Goal: Task Accomplishment & Management: Manage account settings

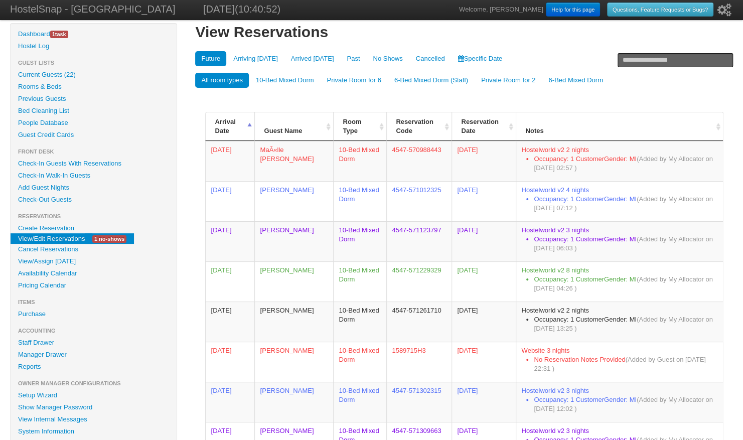
scroll to position [7, 0]
click at [58, 272] on link "Availability Calendar" at bounding box center [94, 273] width 166 height 12
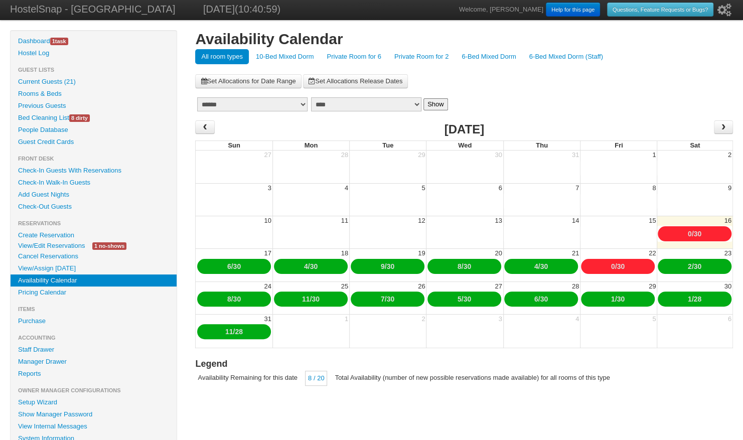
click at [474, 59] on link "6-Bed Mixed Dorm" at bounding box center [488, 56] width 66 height 15
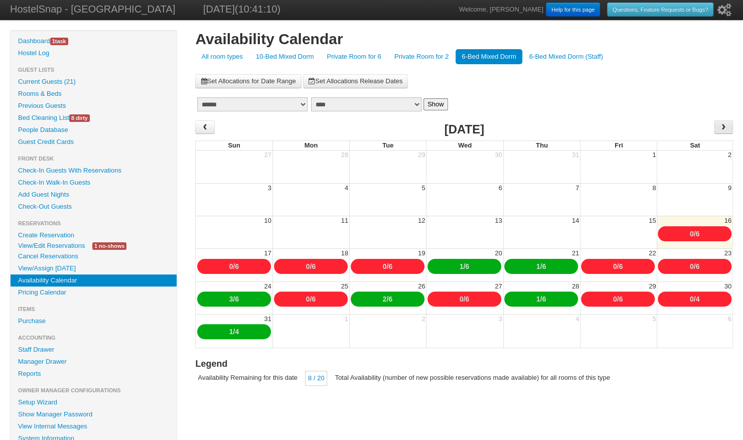
click at [722, 127] on span "›" at bounding box center [723, 126] width 8 height 15
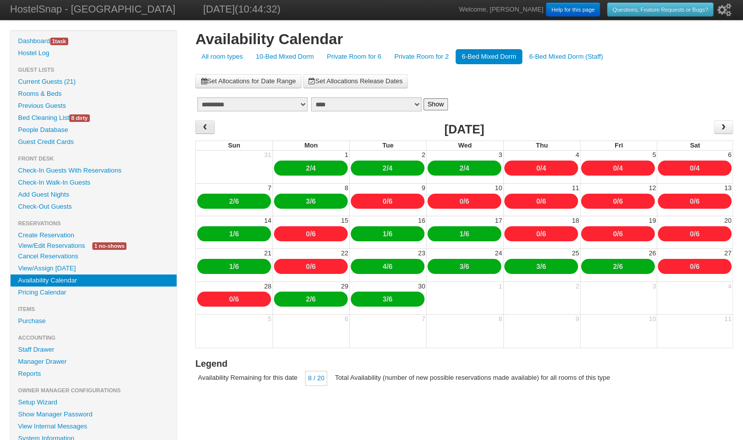
click at [203, 129] on span "‹" at bounding box center [205, 126] width 8 height 15
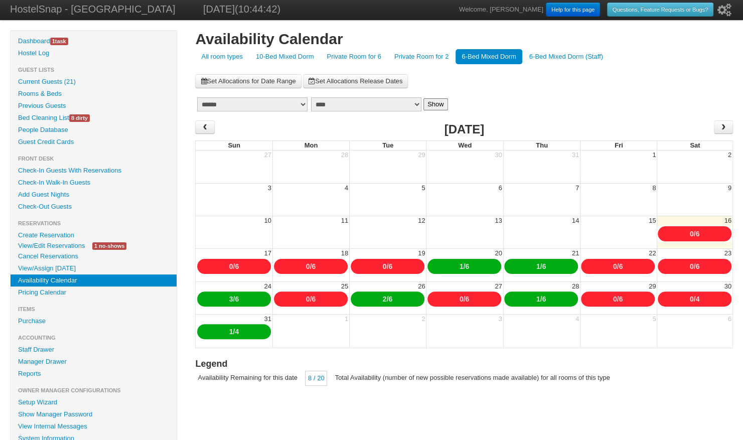
click at [699, 299] on link "4" at bounding box center [697, 299] width 4 height 8
type input "*"
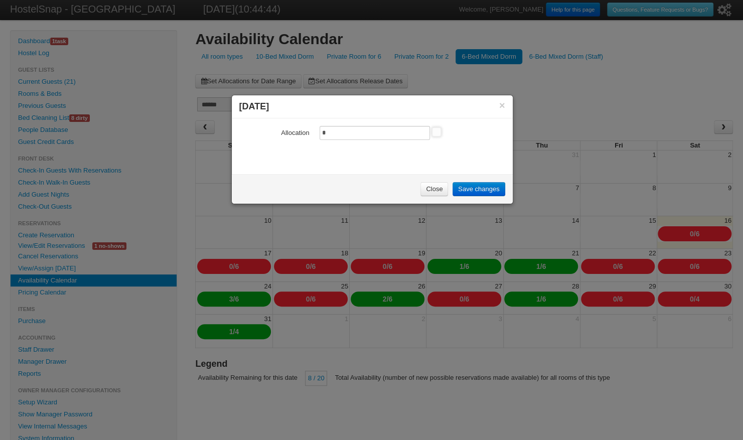
click at [330, 127] on input "*" at bounding box center [374, 133] width 110 height 14
type input "*"
click at [477, 189] on link "Save changes" at bounding box center [478, 189] width 52 height 14
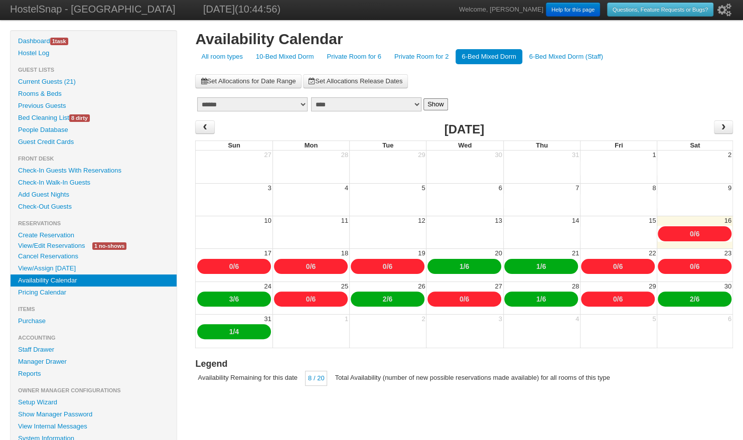
click at [56, 234] on link "Create Reservation" at bounding box center [94, 235] width 166 height 12
click at [698, 299] on link "6" at bounding box center [697, 299] width 4 height 8
type input "*"
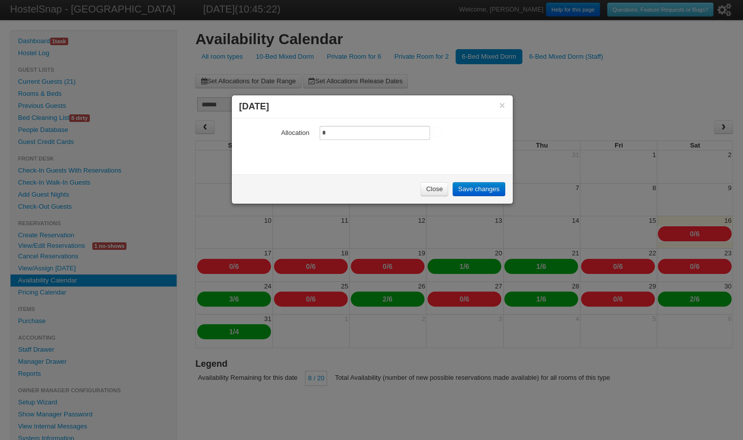
click at [352, 132] on input "*" at bounding box center [374, 133] width 110 height 14
type input "*"
click at [468, 187] on link "Save changes" at bounding box center [478, 189] width 52 height 14
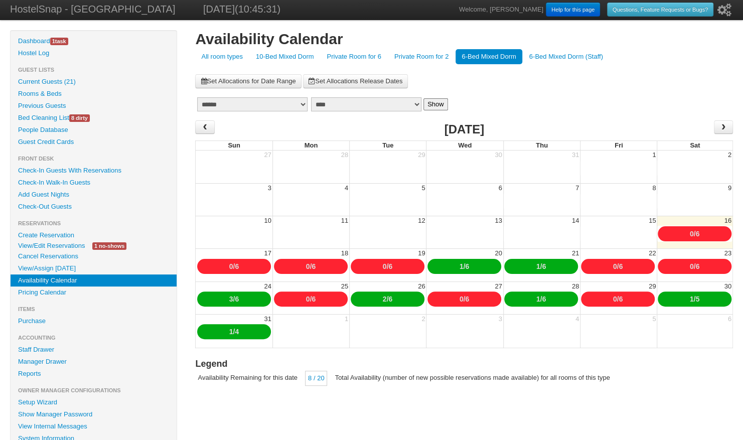
click at [238, 331] on link "4" at bounding box center [237, 331] width 4 height 8
type input "*"
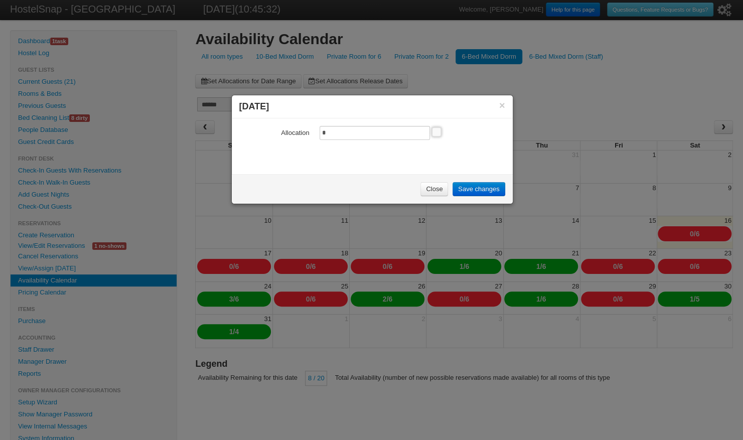
click at [341, 131] on input "*" at bounding box center [374, 133] width 110 height 14
type input "*"
click at [467, 188] on link "Save changes" at bounding box center [478, 189] width 52 height 14
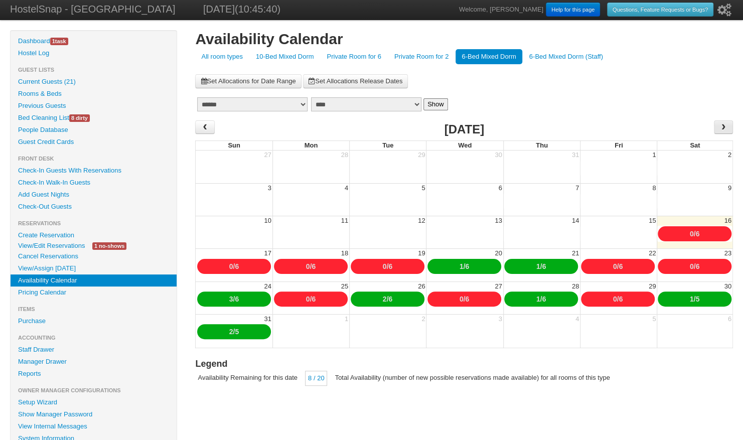
click at [724, 127] on span "›" at bounding box center [723, 126] width 8 height 15
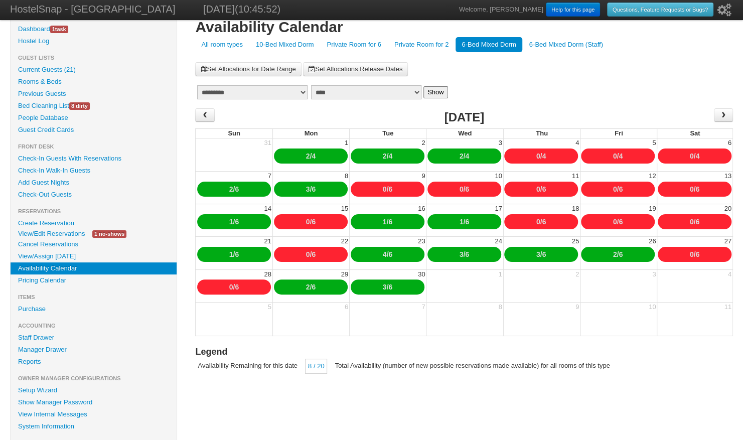
scroll to position [13, 0]
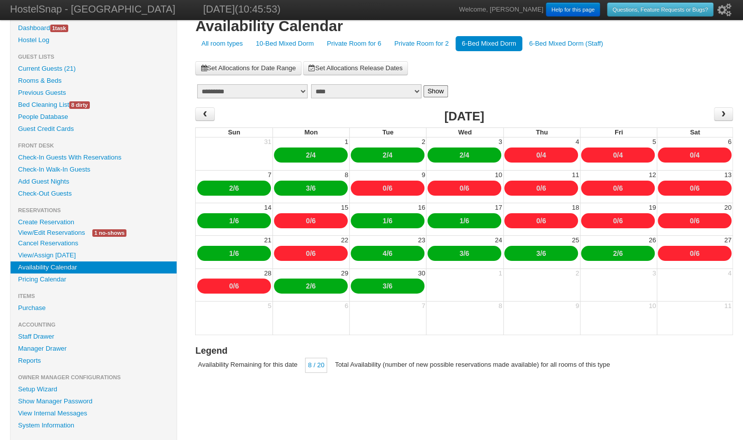
click at [237, 65] on link "Set Allocations for Date Range" at bounding box center [248, 68] width 106 height 14
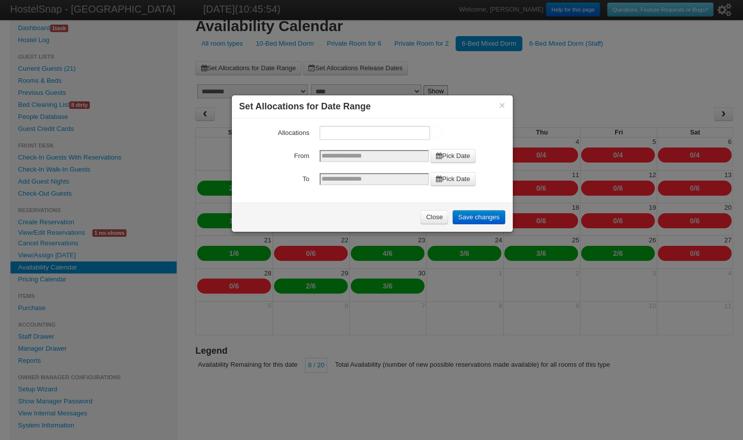
click at [328, 132] on input "Allocations" at bounding box center [374, 133] width 110 height 14
type input "*"
click at [448, 155] on link "Pick Date" at bounding box center [452, 156] width 45 height 14
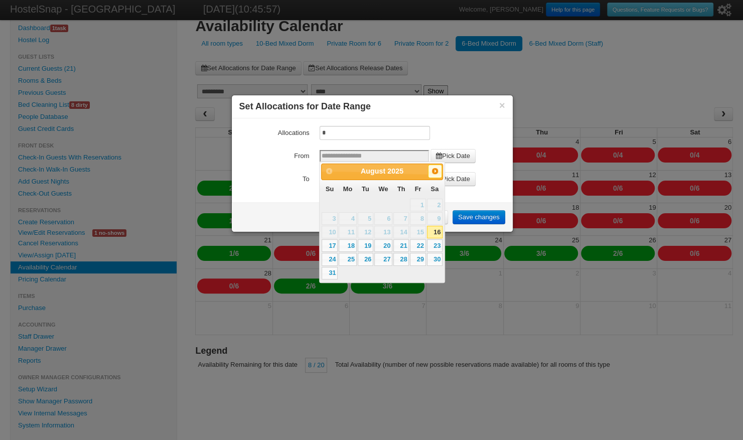
click at [438, 171] on span "Next" at bounding box center [435, 171] width 8 height 8
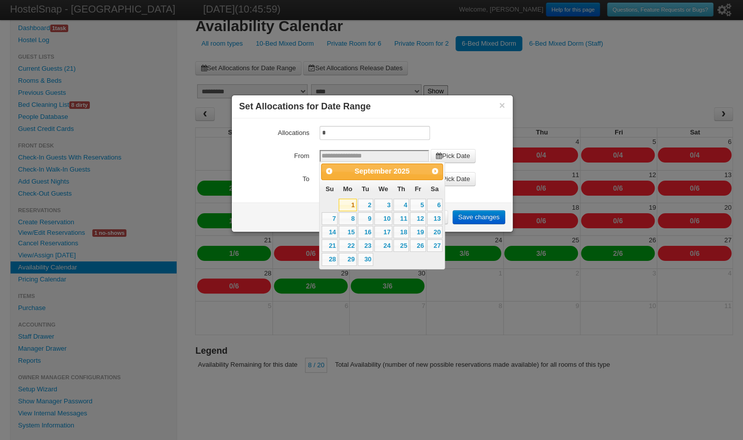
click at [350, 204] on link "1" at bounding box center [348, 205] width 18 height 13
type input "**********"
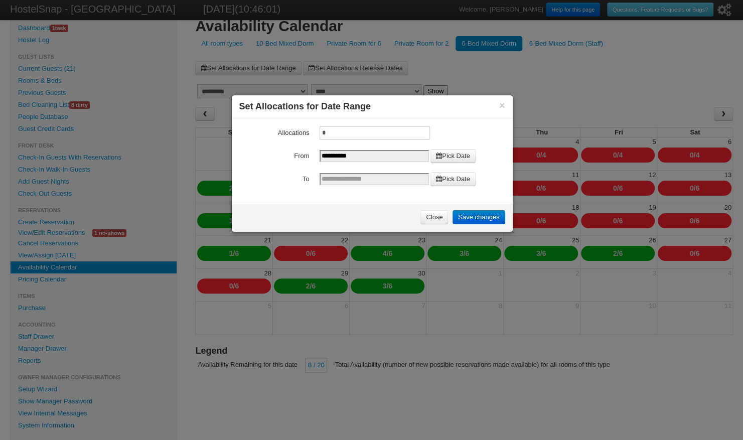
click at [462, 178] on link "Pick Date" at bounding box center [452, 179] width 45 height 14
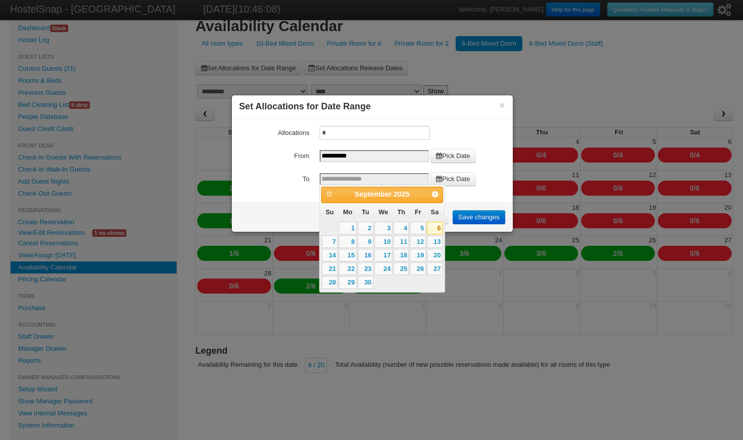
click at [436, 229] on link "6" at bounding box center [435, 228] width 16 height 13
type input "**********"
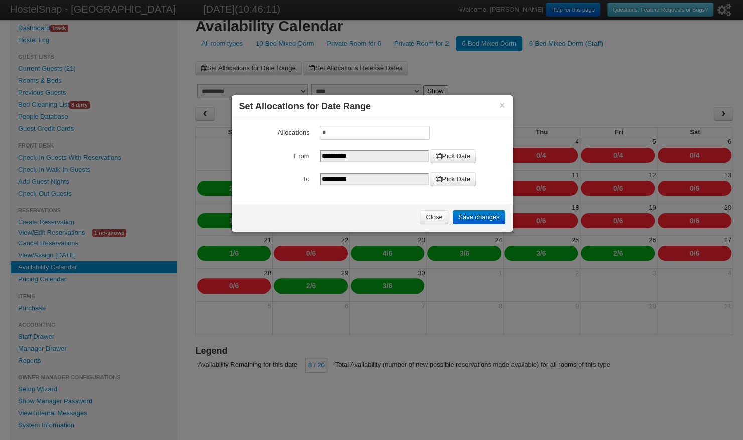
click at [482, 214] on link "Save changes" at bounding box center [478, 217] width 52 height 14
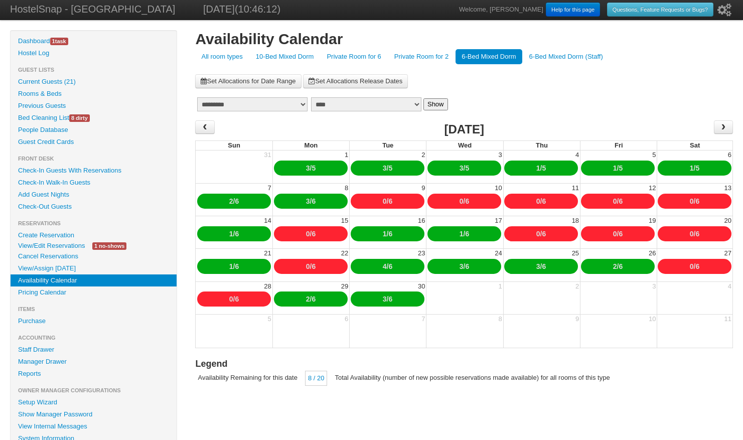
scroll to position [13, 0]
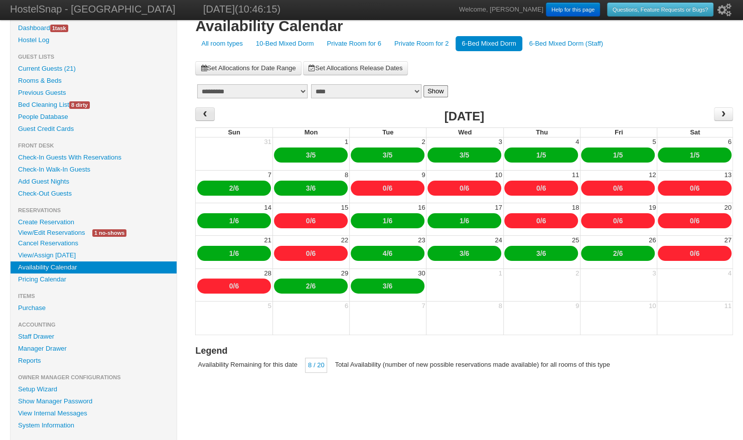
click at [208, 114] on span "‹" at bounding box center [205, 113] width 8 height 15
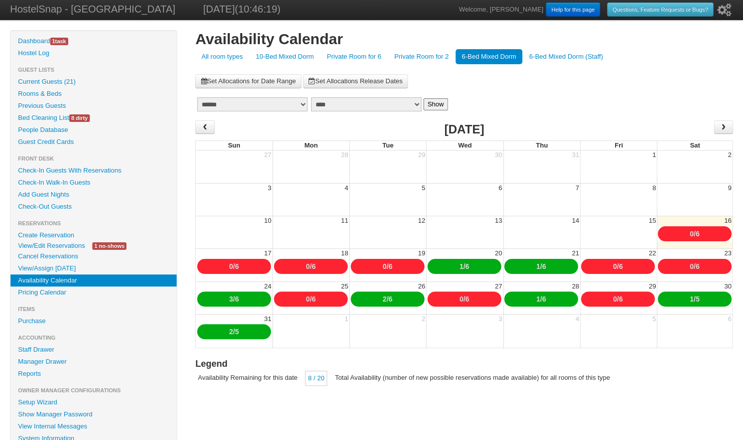
click at [697, 301] on link "5" at bounding box center [697, 299] width 4 height 8
type input "*"
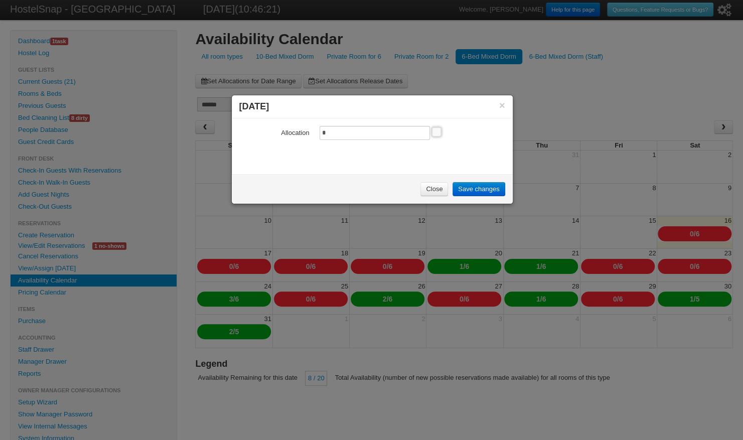
click at [335, 129] on input "*" at bounding box center [374, 133] width 110 height 14
type input "*"
click at [472, 188] on link "Save changes" at bounding box center [478, 189] width 52 height 14
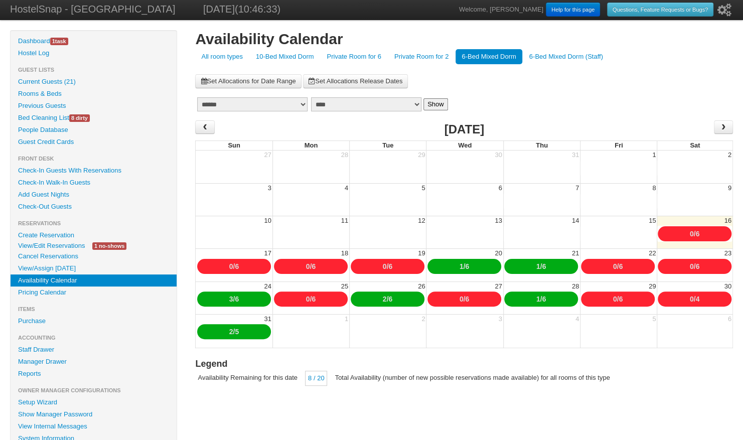
click at [613, 297] on link "0" at bounding box center [615, 299] width 4 height 8
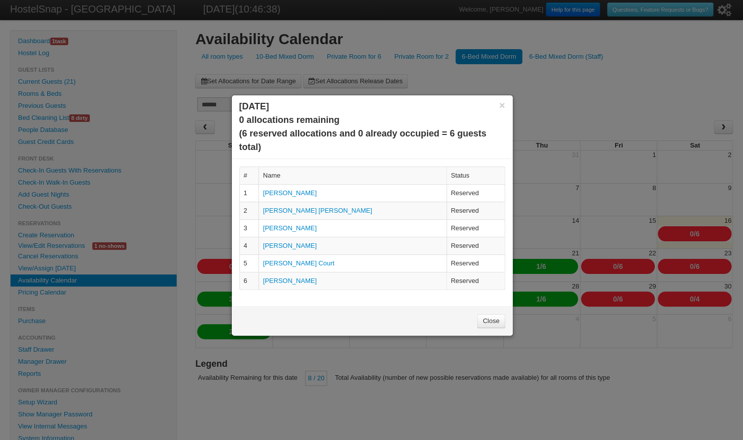
click at [494, 317] on link "Close" at bounding box center [491, 321] width 28 height 14
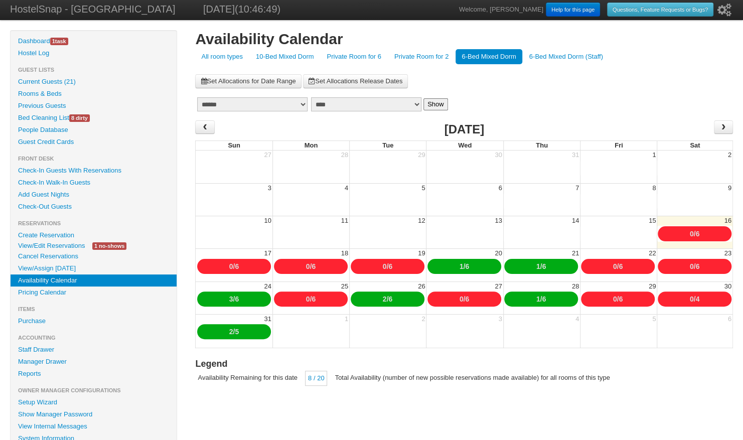
click at [613, 296] on link "0" at bounding box center [615, 299] width 4 height 8
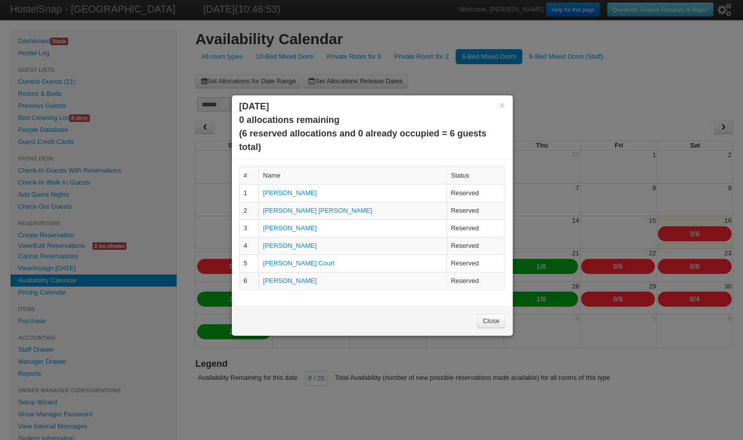
click at [483, 318] on link "Close" at bounding box center [491, 321] width 28 height 14
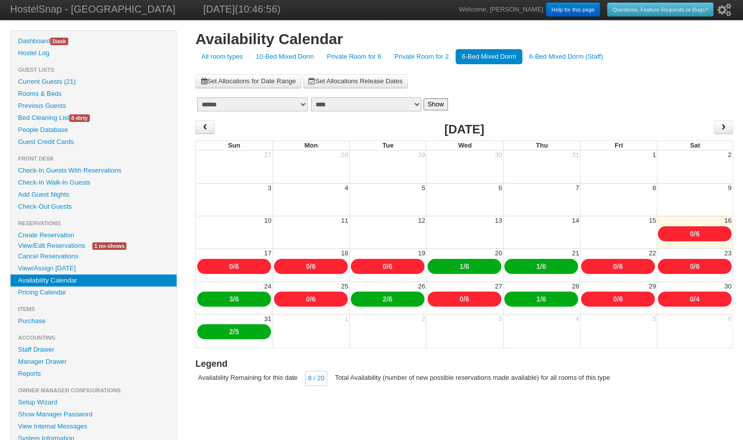
click at [613, 297] on link "0" at bounding box center [615, 299] width 4 height 8
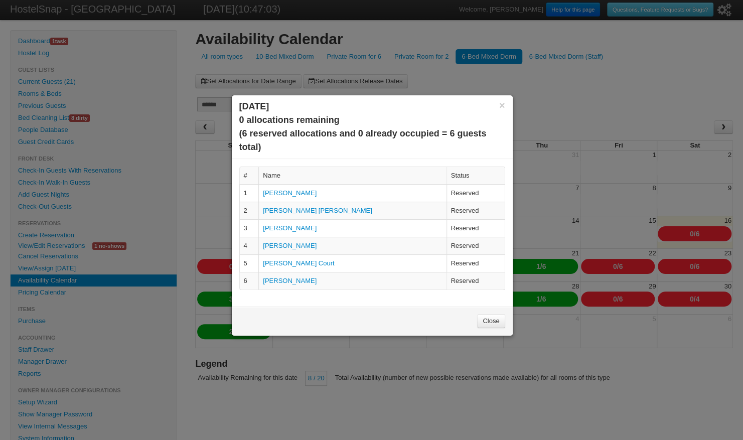
click at [491, 319] on link "Close" at bounding box center [491, 321] width 28 height 14
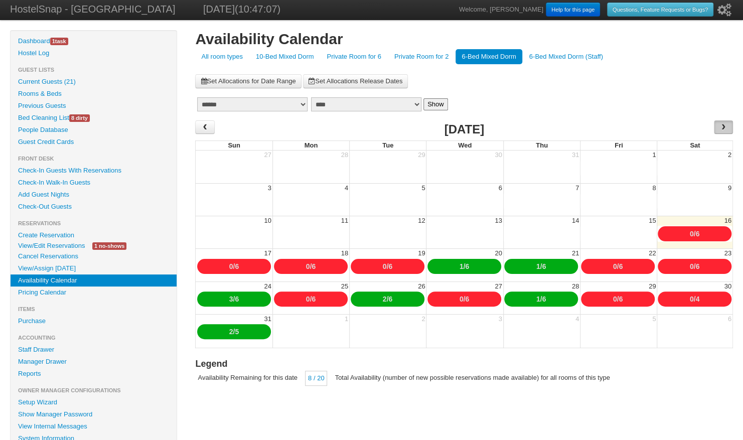
click at [725, 126] on span "›" at bounding box center [723, 126] width 8 height 15
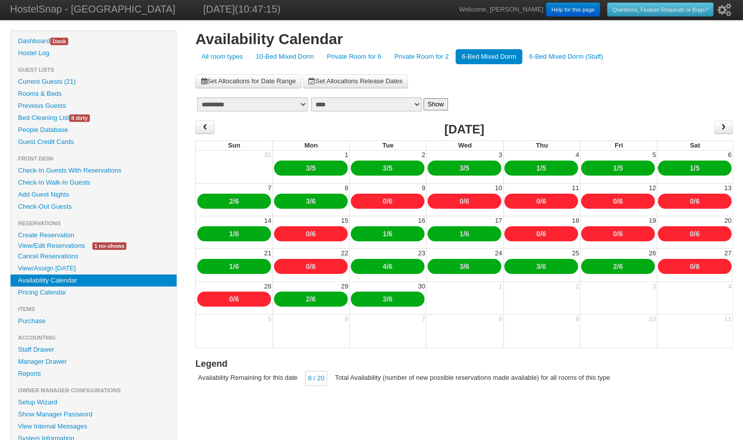
click at [621, 170] on link "5" at bounding box center [620, 168] width 4 height 8
type input "*"
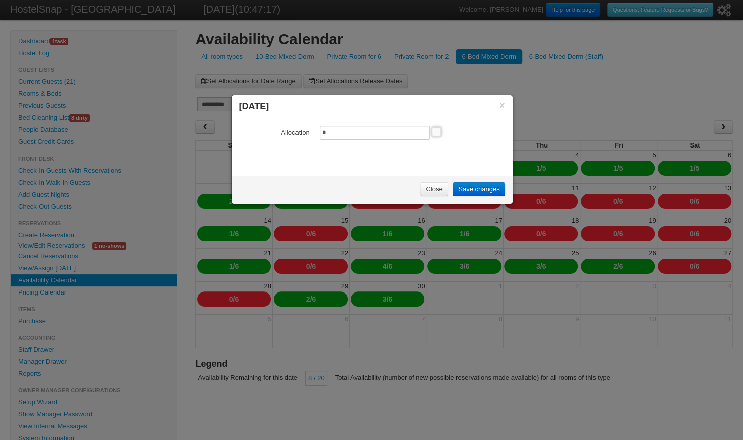
click at [327, 133] on input "*" at bounding box center [374, 133] width 110 height 14
type input "*"
click at [485, 188] on link "Save changes" at bounding box center [478, 189] width 52 height 14
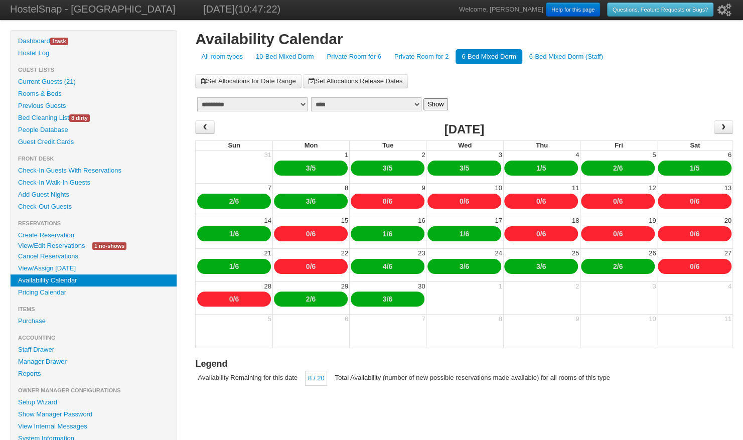
click at [698, 167] on link "5" at bounding box center [697, 168] width 4 height 8
type input "*"
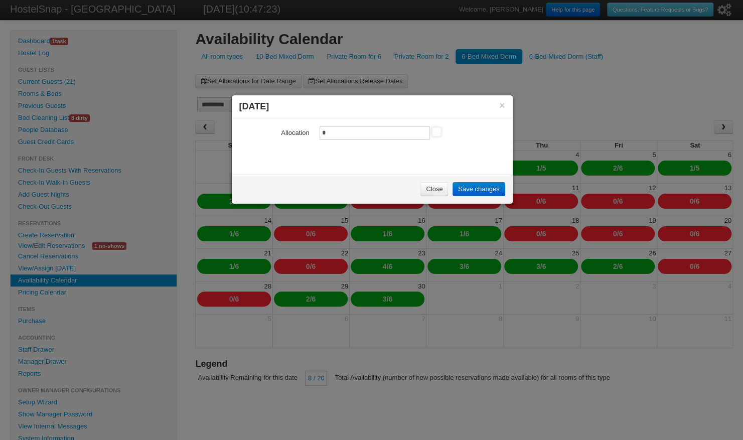
click at [326, 127] on input "*" at bounding box center [374, 133] width 110 height 14
type input "*"
click at [463, 188] on link "Save changes" at bounding box center [478, 189] width 52 height 14
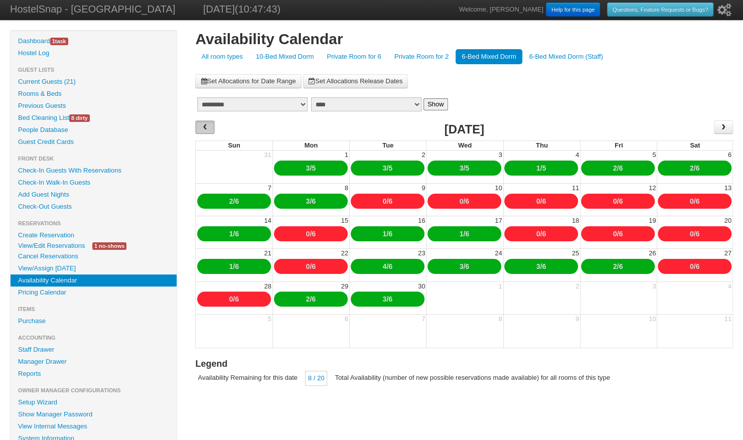
click at [203, 128] on span "‹" at bounding box center [205, 126] width 8 height 15
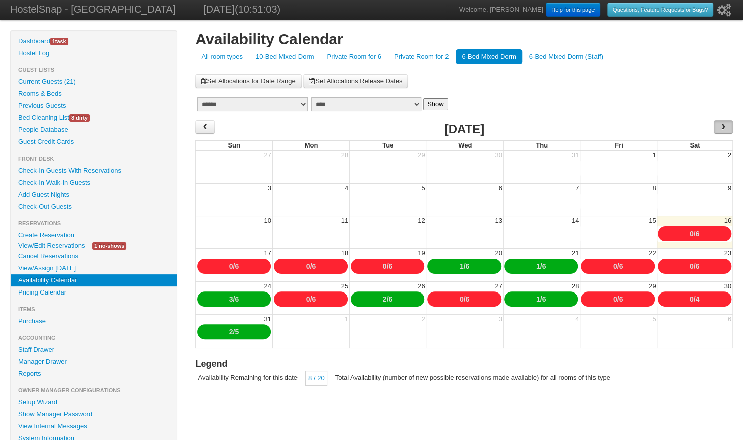
click at [724, 126] on span "›" at bounding box center [723, 126] width 8 height 15
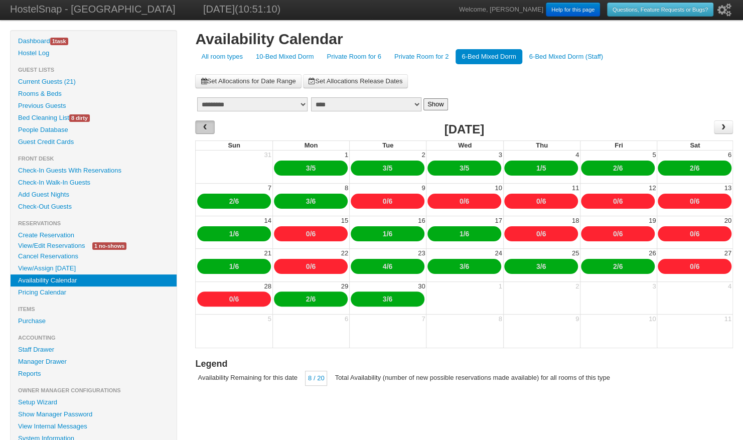
click at [206, 127] on span "‹" at bounding box center [205, 126] width 8 height 15
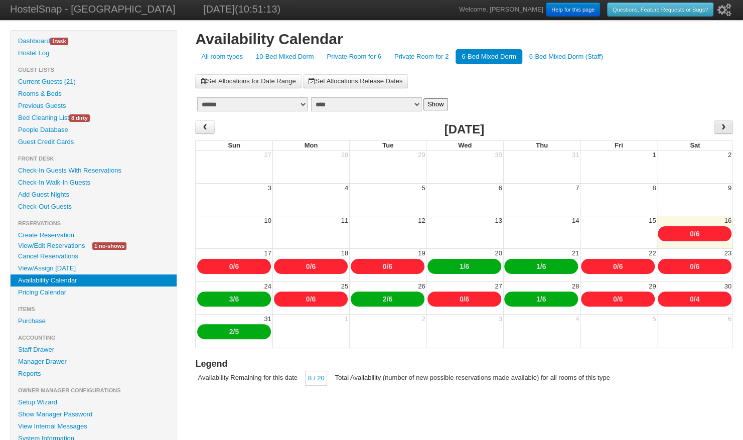
click at [722, 126] on span "›" at bounding box center [723, 126] width 8 height 15
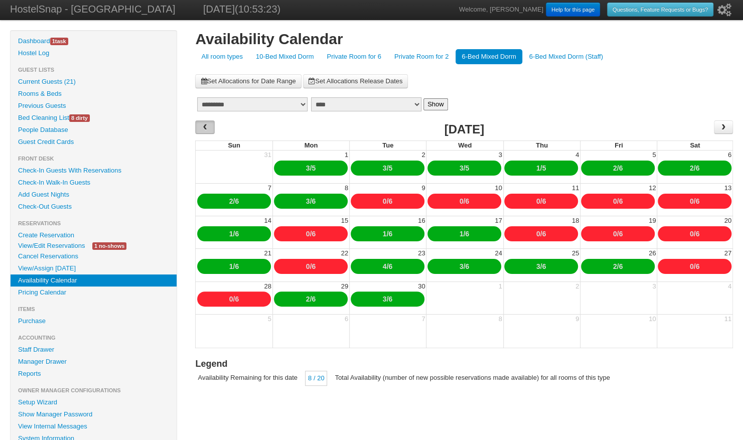
click at [209, 127] on span "‹" at bounding box center [204, 127] width 19 height 14
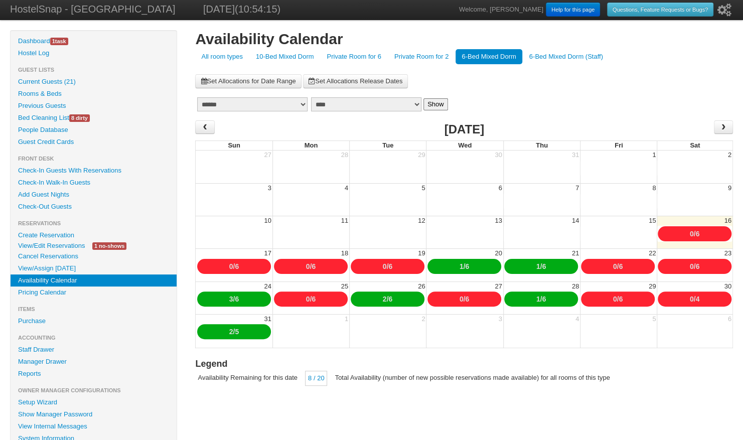
click at [278, 55] on link "10-Bed Mixed Dorm" at bounding box center [285, 56] width 70 height 15
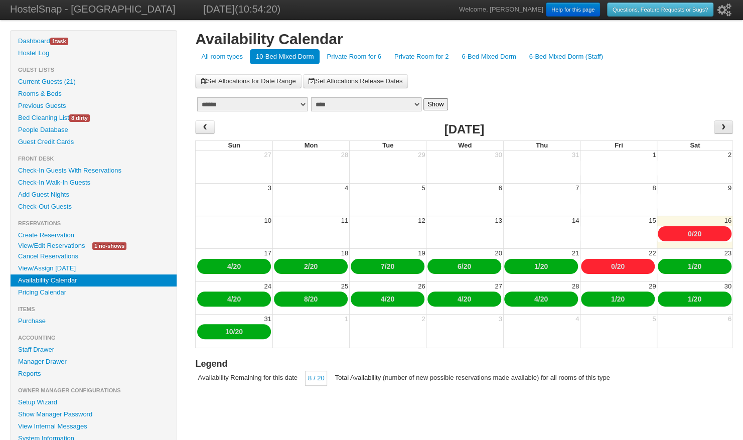
click at [725, 126] on span "›" at bounding box center [723, 126] width 8 height 15
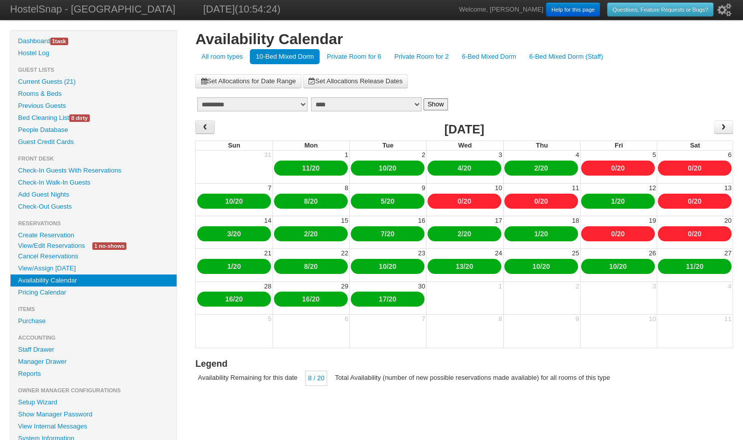
click at [203, 125] on span "‹" at bounding box center [205, 126] width 8 height 15
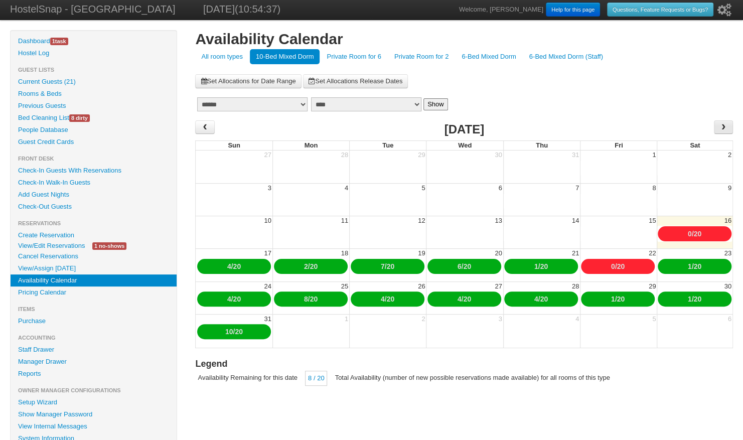
click at [723, 130] on span "›" at bounding box center [723, 126] width 8 height 15
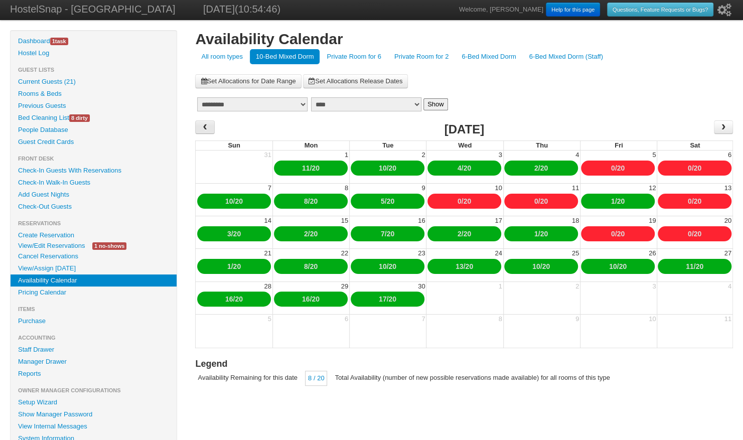
click at [200, 128] on span "‹" at bounding box center [204, 127] width 19 height 14
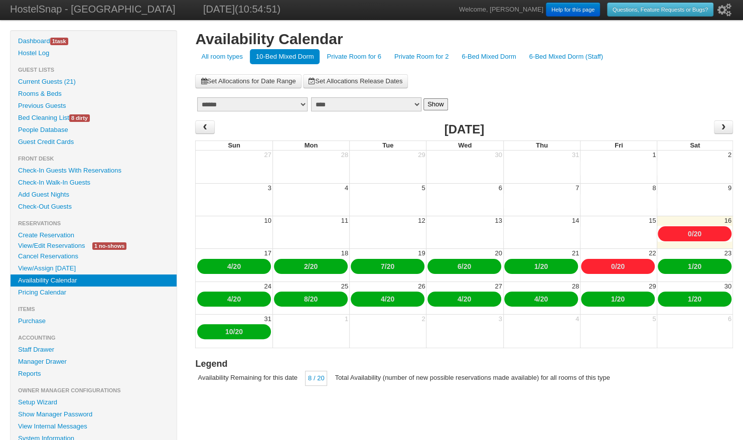
click at [362, 56] on link "Private Room for 6" at bounding box center [353, 56] width 66 height 15
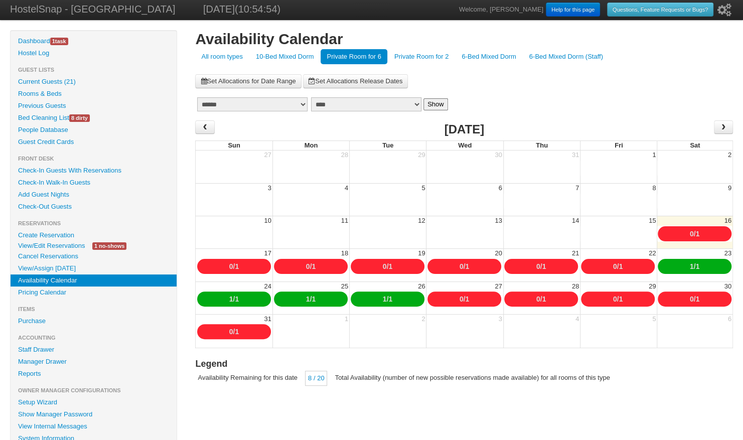
click at [490, 56] on link "6-Bed Mixed Dorm" at bounding box center [488, 56] width 66 height 15
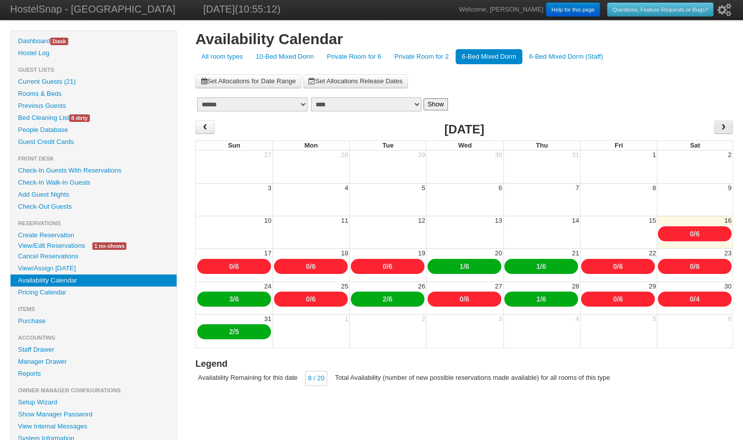
click at [723, 128] on span "›" at bounding box center [723, 126] width 8 height 15
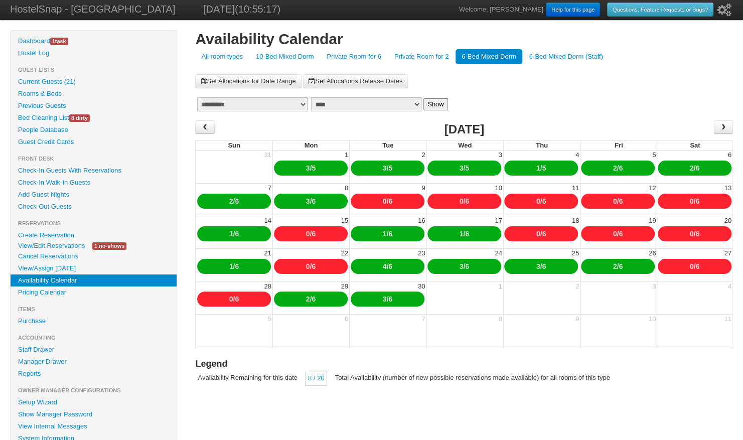
click at [459, 167] on link "3" at bounding box center [461, 168] width 4 height 8
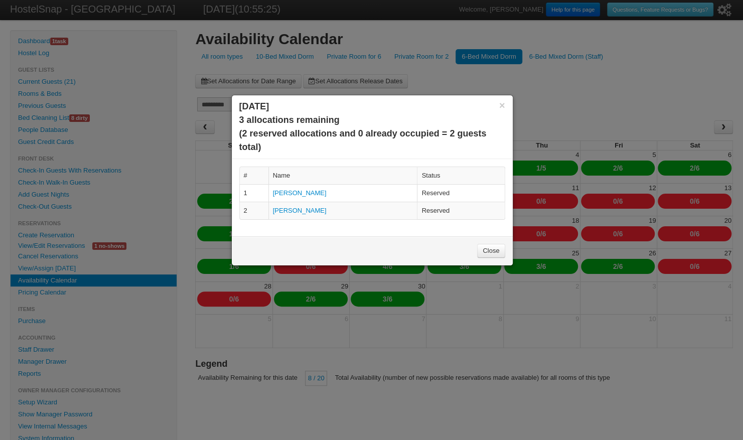
click at [485, 247] on link "Close" at bounding box center [491, 251] width 28 height 14
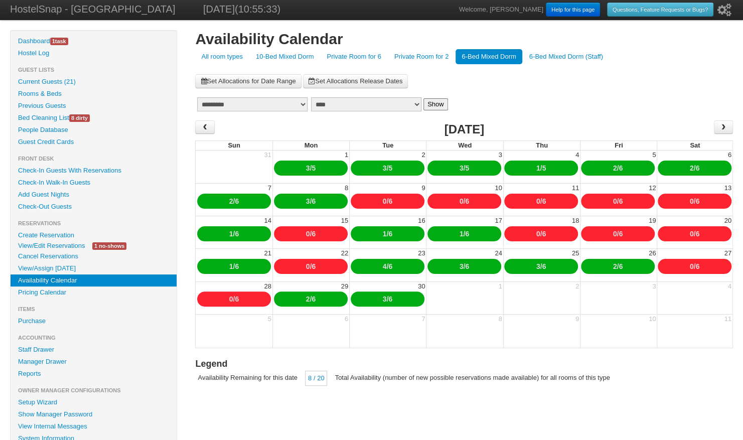
click at [281, 56] on link "10-Bed Mixed Dorm" at bounding box center [285, 56] width 70 height 15
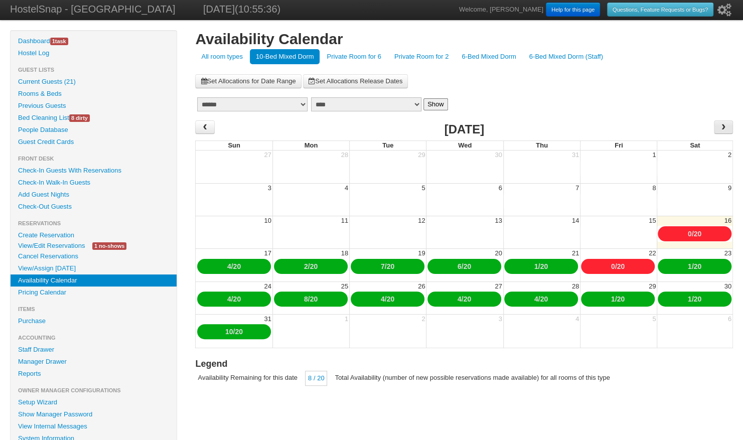
click at [718, 127] on span "›" at bounding box center [723, 127] width 19 height 14
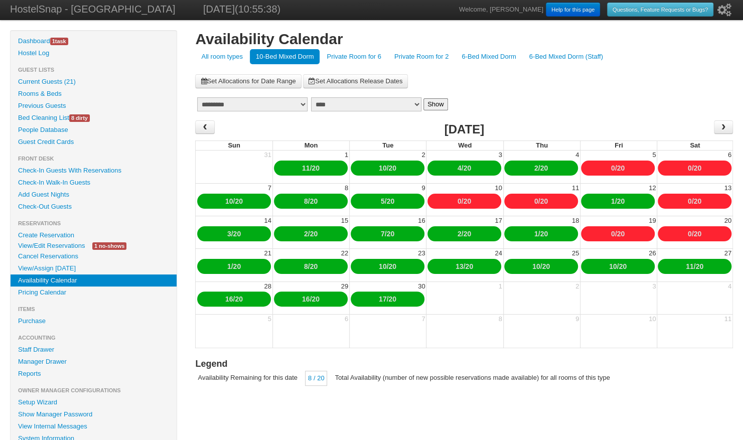
click at [457, 167] on link "4" at bounding box center [459, 168] width 4 height 8
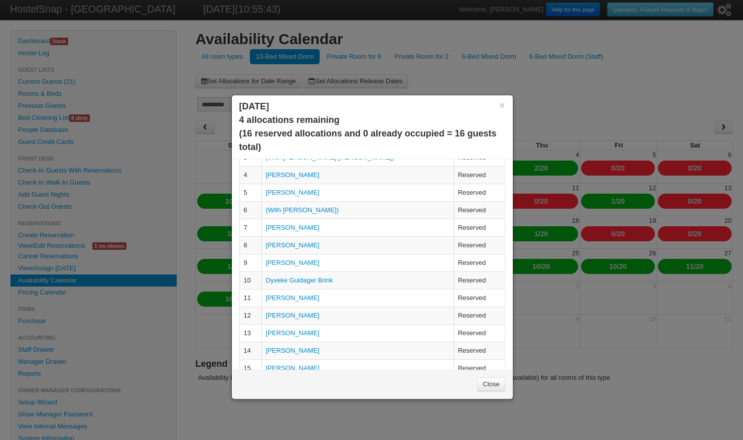
scroll to position [109, 0]
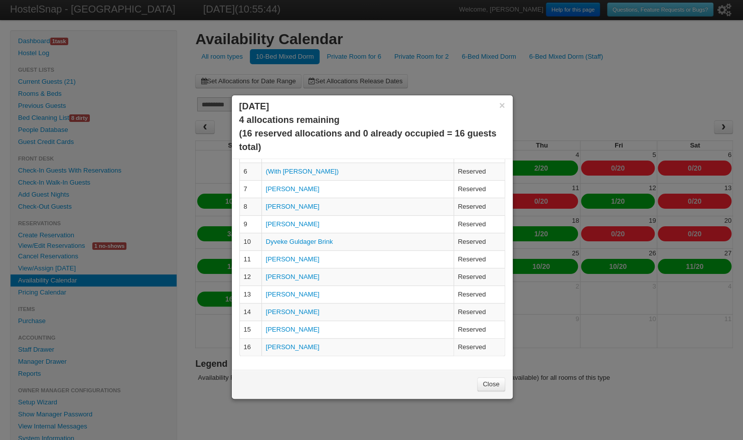
click at [489, 382] on link "Close" at bounding box center [491, 384] width 28 height 14
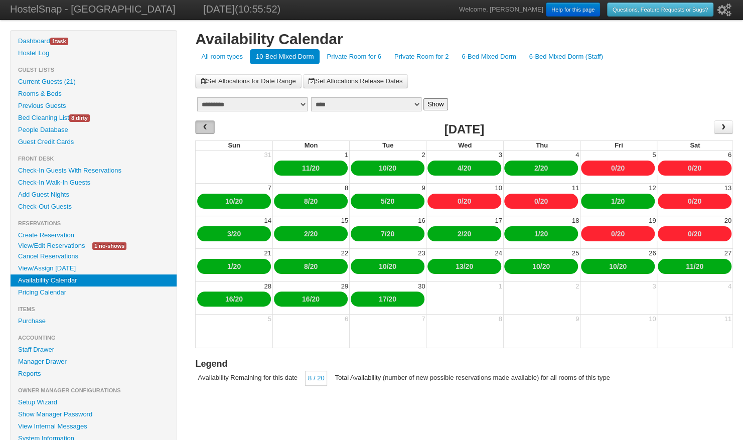
click at [199, 122] on span "‹" at bounding box center [204, 127] width 19 height 14
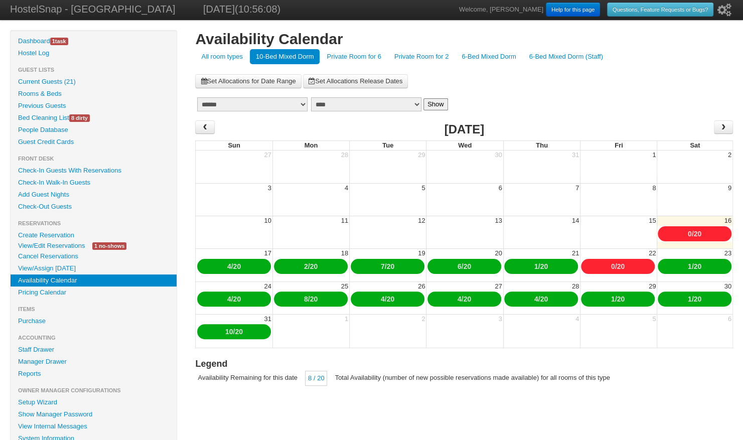
click at [381, 300] on link "4" at bounding box center [383, 299] width 4 height 8
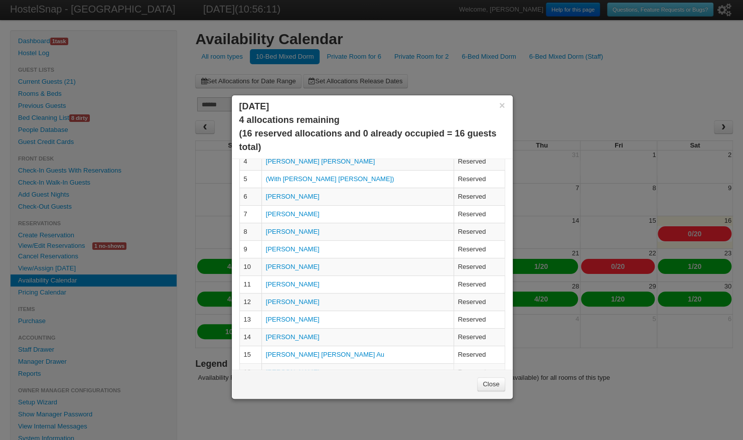
scroll to position [109, 0]
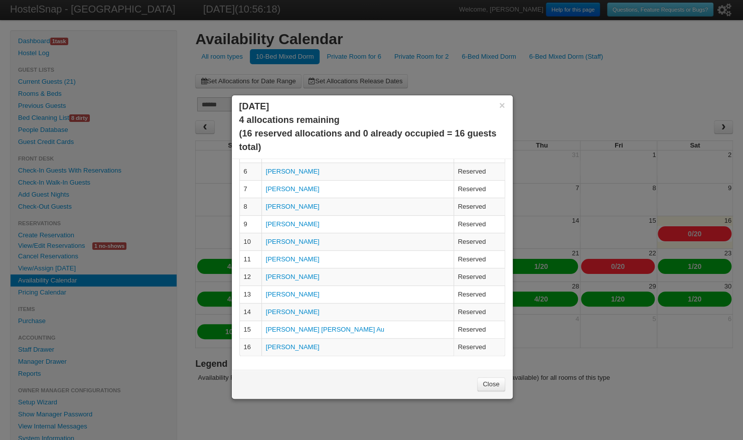
click at [490, 383] on link "Close" at bounding box center [491, 384] width 28 height 14
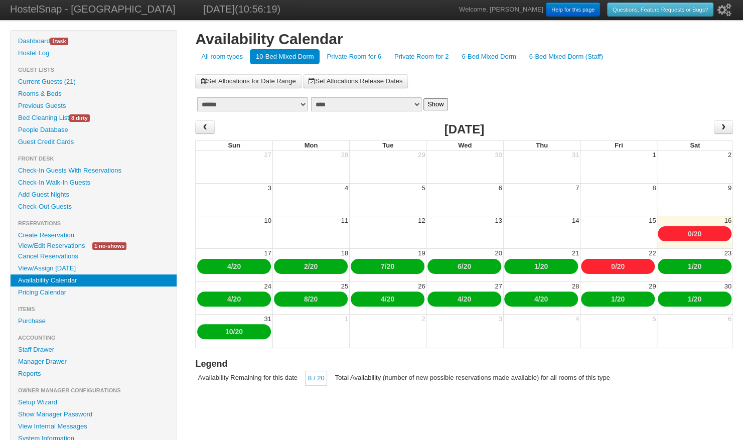
click at [381, 299] on link "4" at bounding box center [383, 299] width 4 height 8
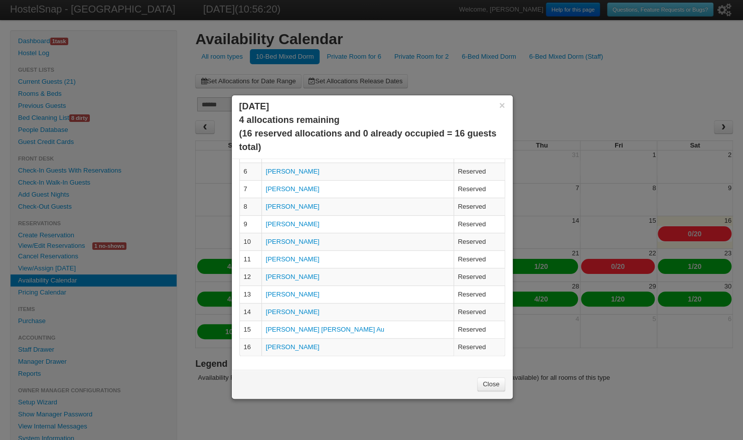
click at [289, 345] on link "[PERSON_NAME]" at bounding box center [293, 347] width 54 height 8
click at [487, 381] on link "Close" at bounding box center [491, 384] width 28 height 14
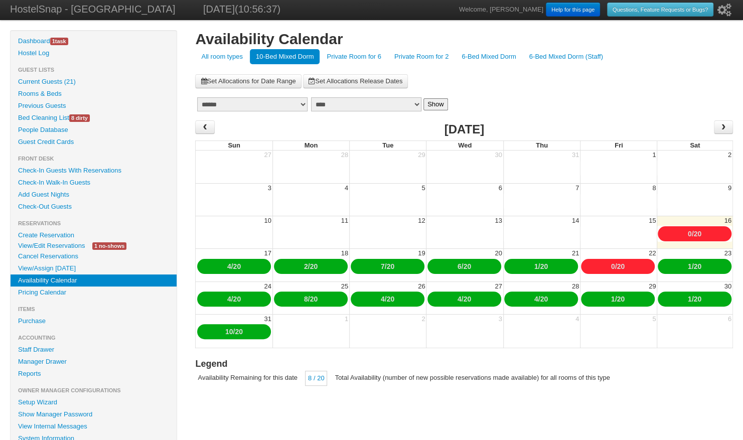
click at [611, 299] on link "1" at bounding box center [613, 299] width 4 height 8
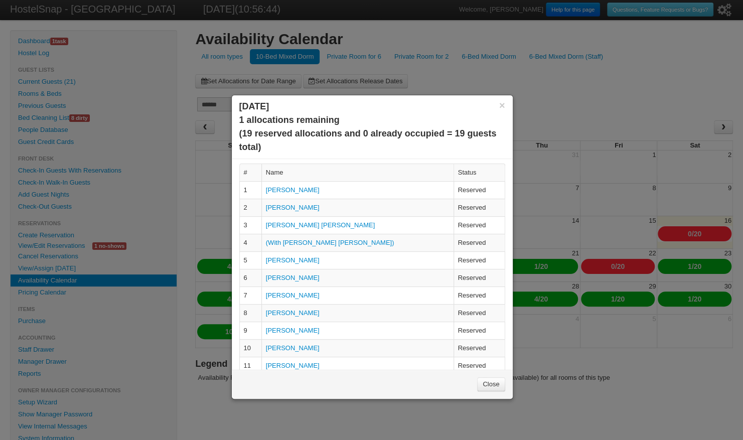
scroll to position [0, 0]
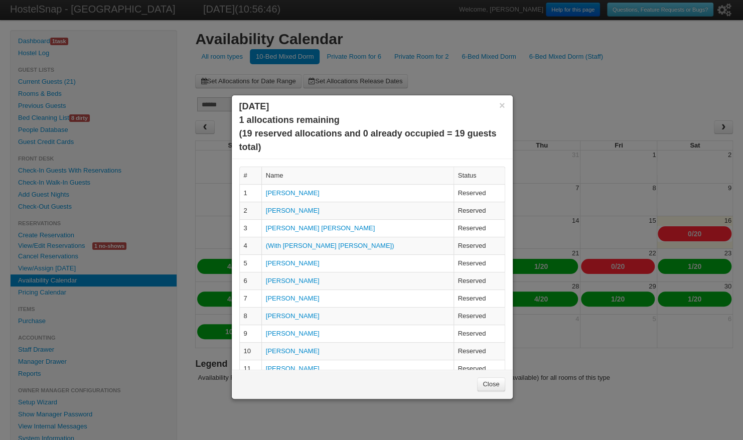
click at [494, 380] on link "Close" at bounding box center [491, 384] width 28 height 14
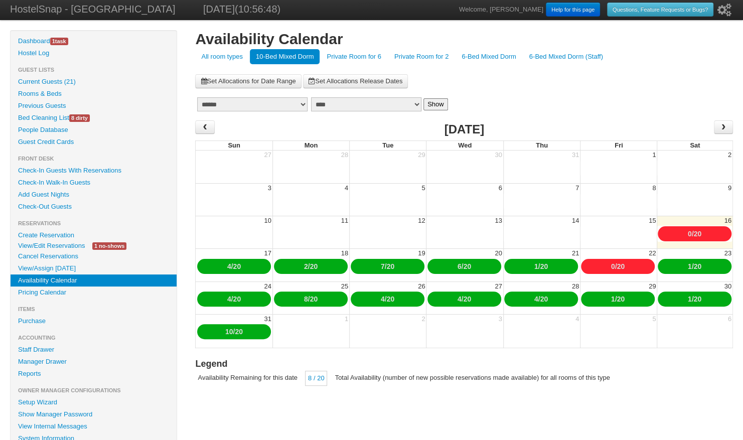
click at [496, 53] on link "6-Bed Mixed Dorm" at bounding box center [488, 56] width 66 height 15
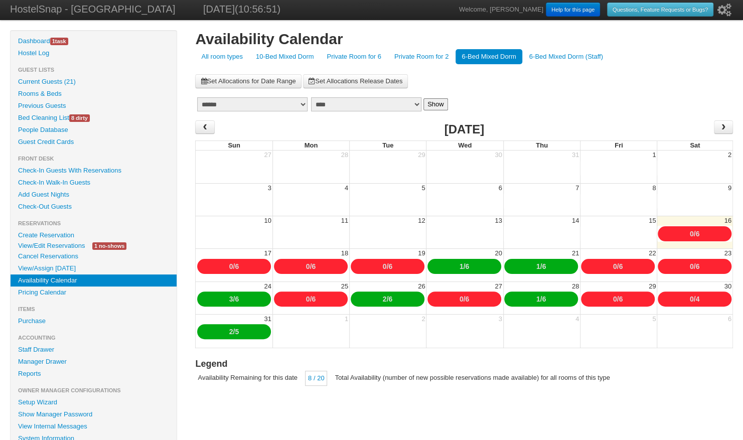
click at [613, 298] on link "0" at bounding box center [615, 299] width 4 height 8
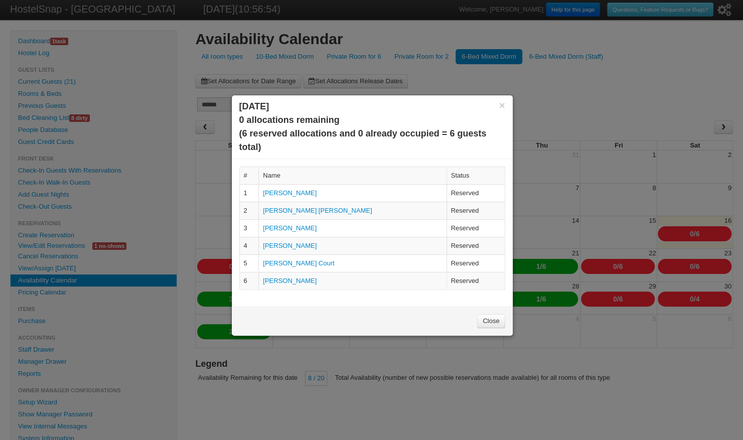
click at [272, 280] on link "[PERSON_NAME]" at bounding box center [290, 281] width 54 height 8
click at [493, 315] on link "Close" at bounding box center [491, 321] width 28 height 14
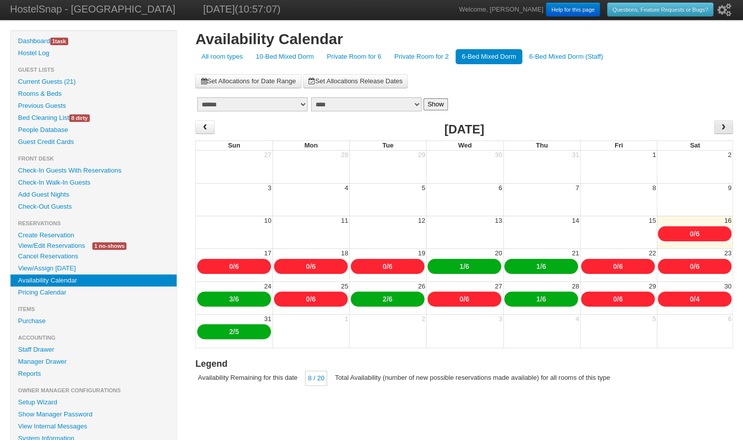
click at [724, 127] on span "›" at bounding box center [723, 126] width 8 height 15
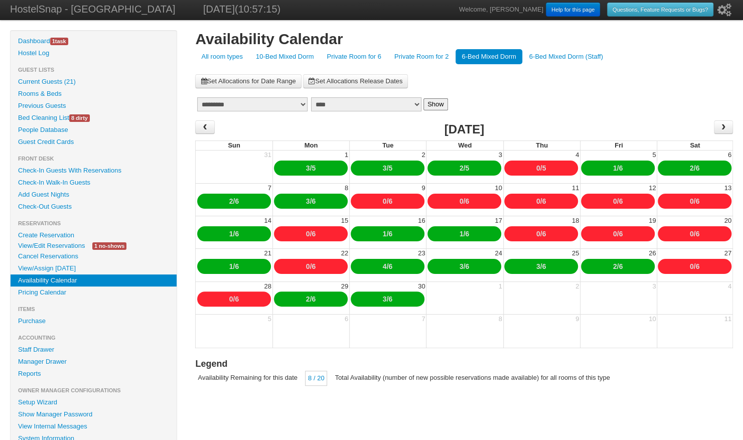
click at [306, 166] on link "3" at bounding box center [308, 168] width 4 height 8
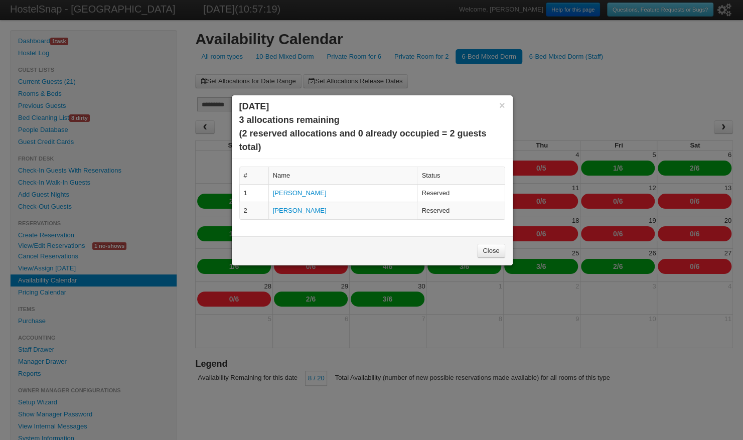
click at [492, 249] on link "Close" at bounding box center [491, 251] width 28 height 14
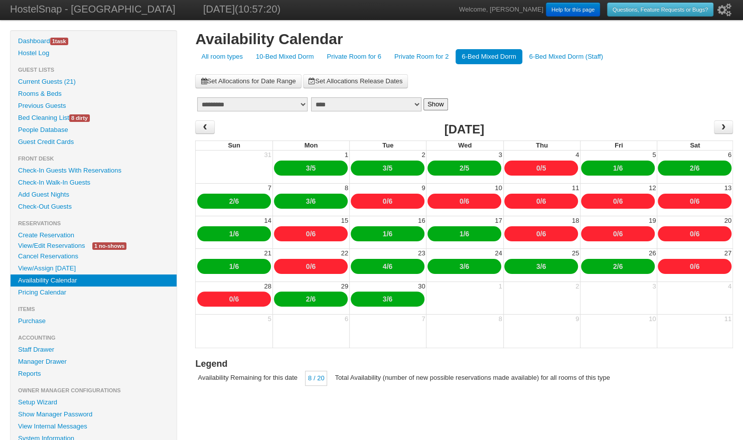
click at [385, 167] on div "3 / 5" at bounding box center [388, 167] width 74 height 15
click at [380, 165] on div "3 / 5" at bounding box center [388, 167] width 74 height 15
click at [383, 171] on link "3" at bounding box center [385, 168] width 4 height 8
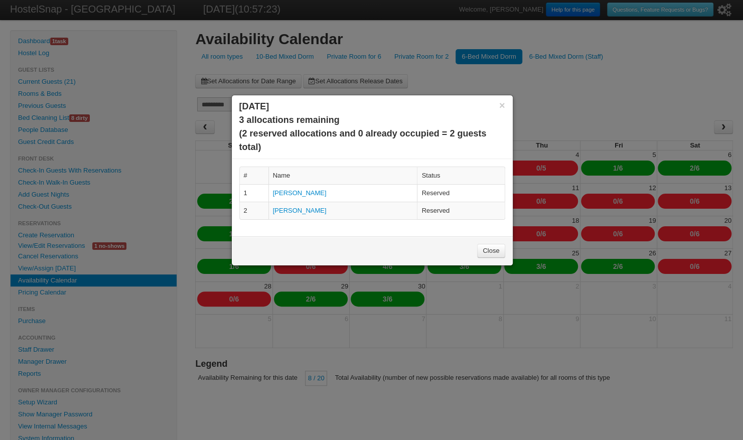
click at [486, 249] on link "Close" at bounding box center [491, 251] width 28 height 14
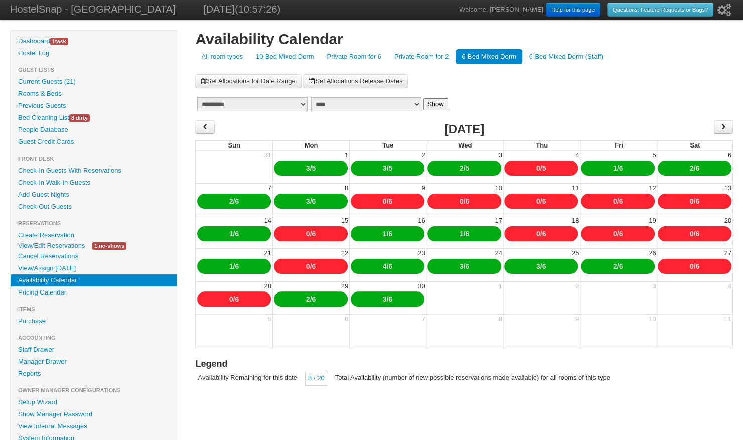
click at [459, 168] on link "2" at bounding box center [461, 168] width 4 height 8
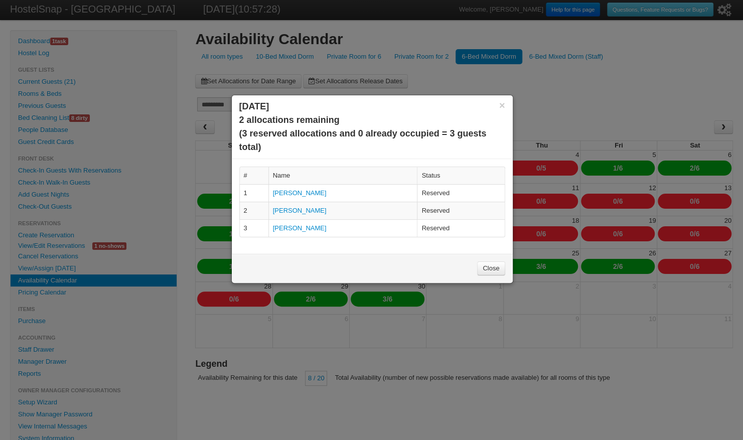
click at [491, 263] on link "Close" at bounding box center [491, 268] width 28 height 14
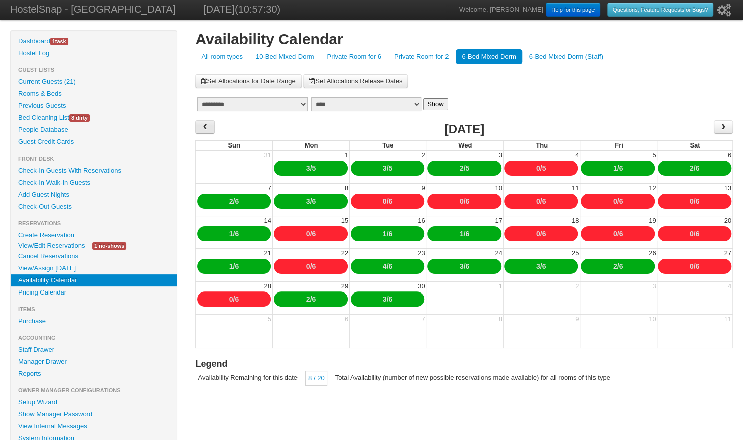
click at [206, 125] on span "‹" at bounding box center [205, 126] width 8 height 15
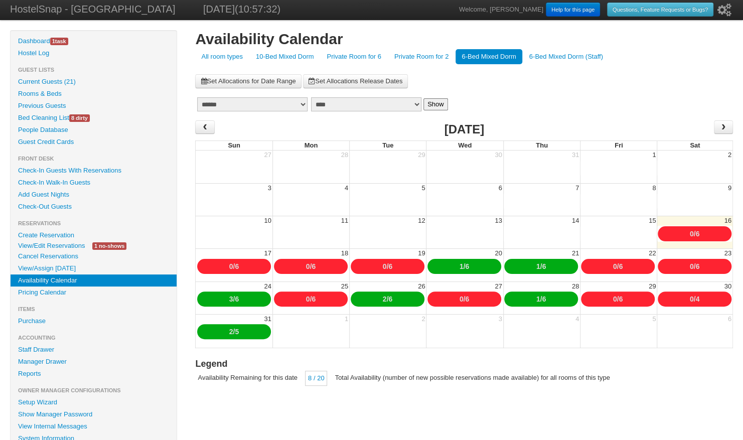
click at [613, 297] on link "0" at bounding box center [615, 299] width 4 height 8
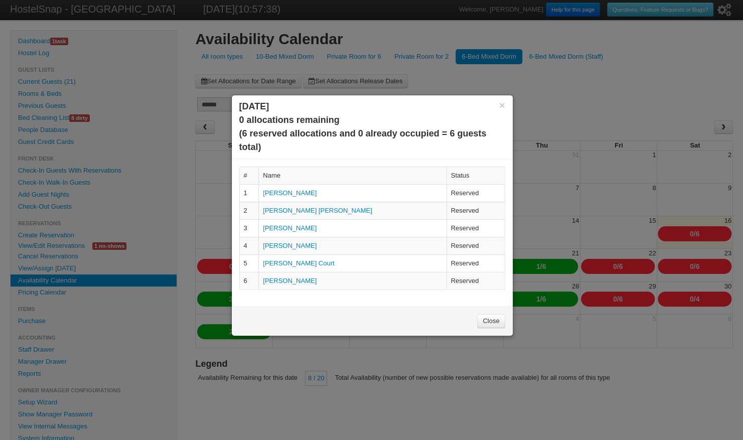
click at [293, 282] on link "[PERSON_NAME]" at bounding box center [290, 281] width 54 height 8
click at [495, 308] on div "Close" at bounding box center [372, 320] width 281 height 29
click at [492, 319] on link "Close" at bounding box center [491, 321] width 28 height 14
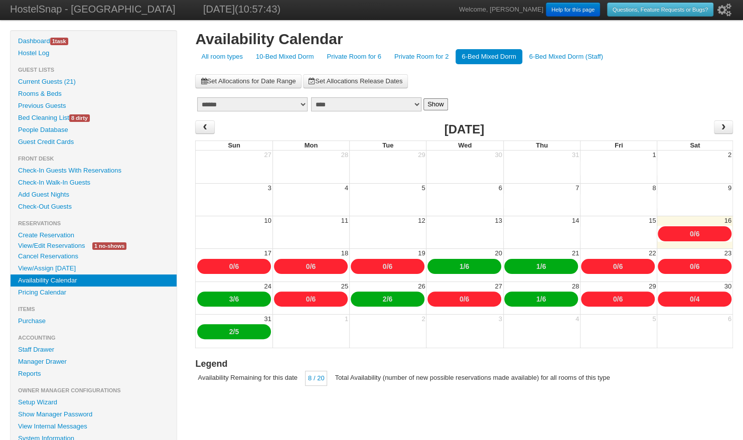
click at [698, 297] on link "4" at bounding box center [697, 299] width 4 height 8
type input "*"
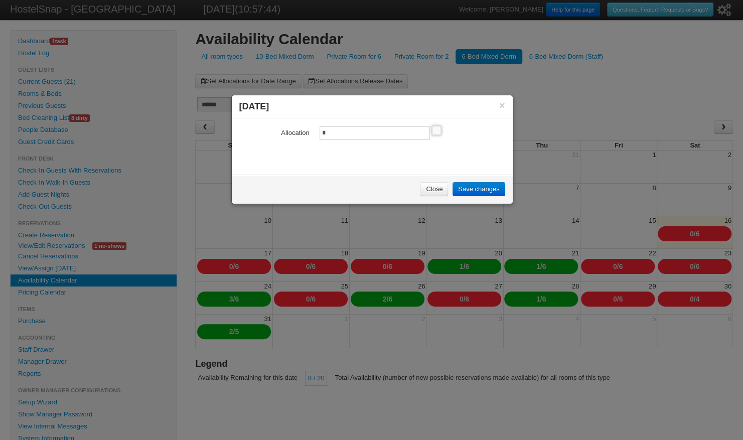
click at [330, 134] on input "*" at bounding box center [374, 133] width 110 height 14
type input "*"
click at [473, 189] on link "Save changes" at bounding box center [478, 189] width 52 height 14
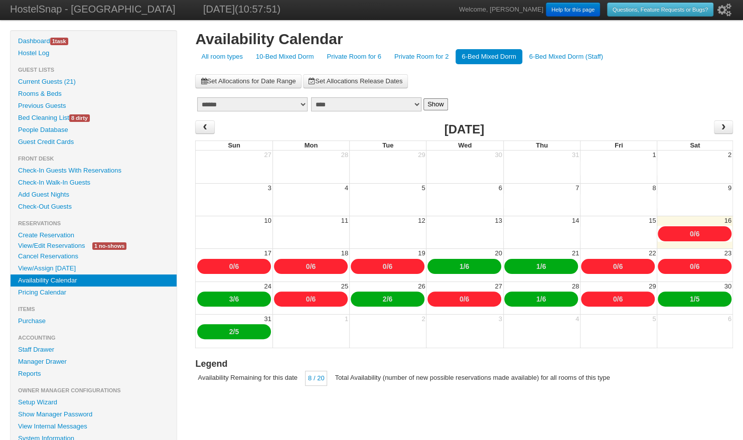
click at [613, 298] on link "0" at bounding box center [615, 299] width 4 height 8
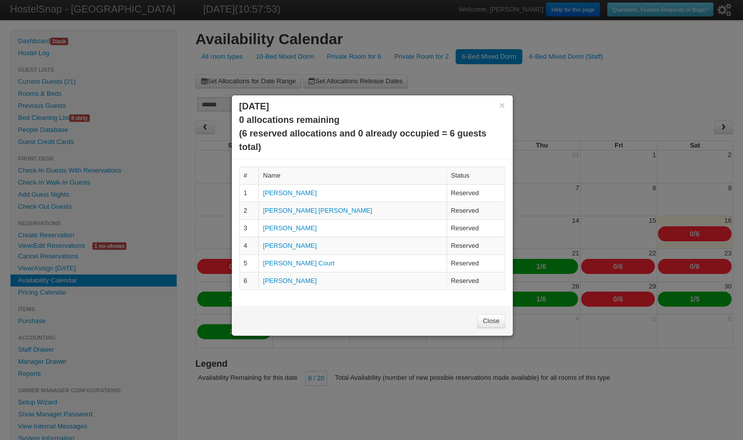
click at [274, 277] on link "[PERSON_NAME]" at bounding box center [290, 281] width 54 height 8
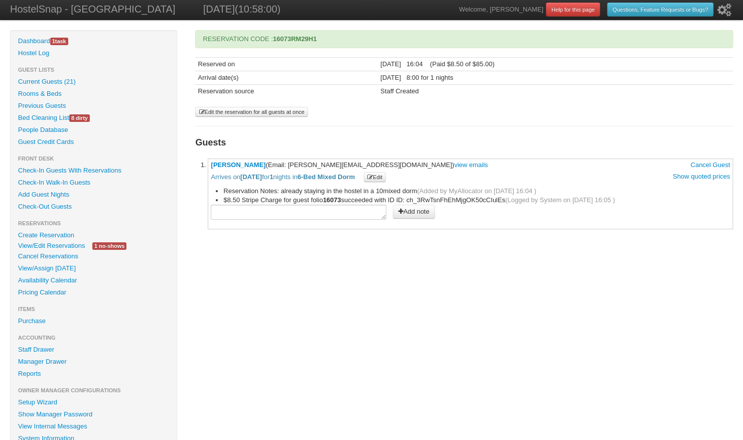
click at [373, 175] on icon "button" at bounding box center [370, 178] width 6 height 6
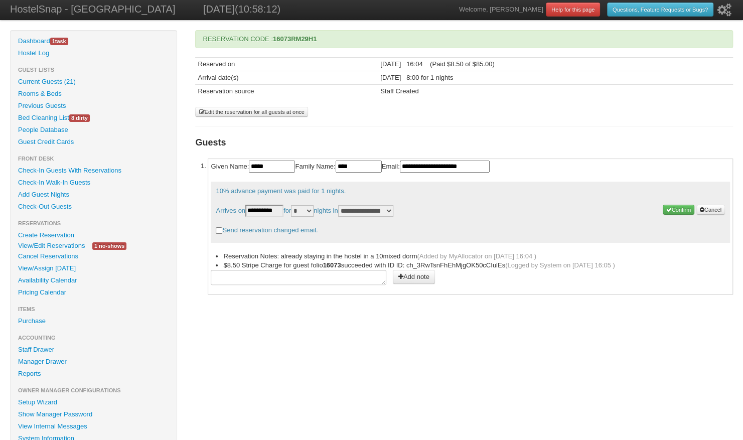
click at [313, 209] on select "* * * * * * * * * ** ** ** ** **" at bounding box center [302, 211] width 23 height 12
select select "*"
click at [296, 205] on select "* * * * * * * * * ** ** ** ** **" at bounding box center [302, 211] width 23 height 12
click at [679, 208] on button "Confirm" at bounding box center [678, 210] width 32 height 10
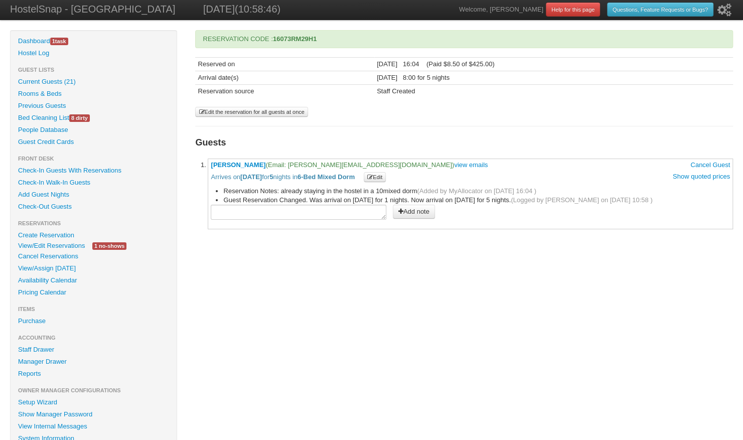
click at [54, 277] on link "Availability Calendar" at bounding box center [94, 280] width 166 height 12
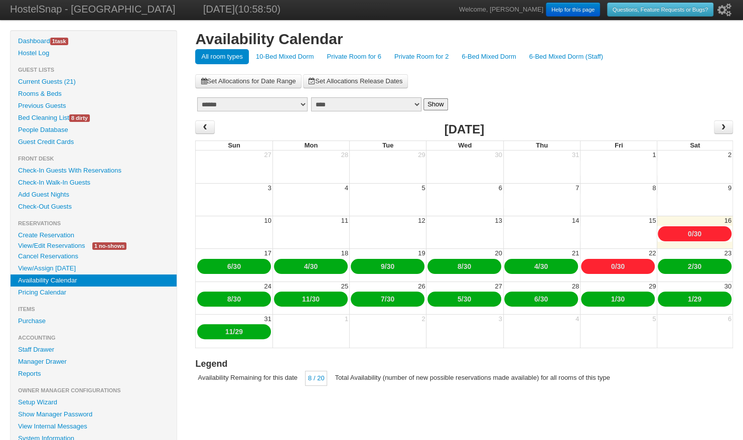
click at [492, 58] on link "6-Bed Mixed Dorm" at bounding box center [488, 56] width 66 height 15
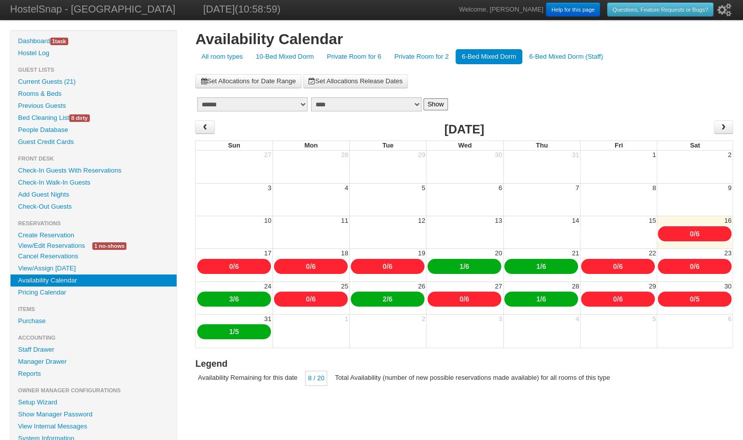
click at [690, 299] on link "0" at bounding box center [692, 299] width 4 height 8
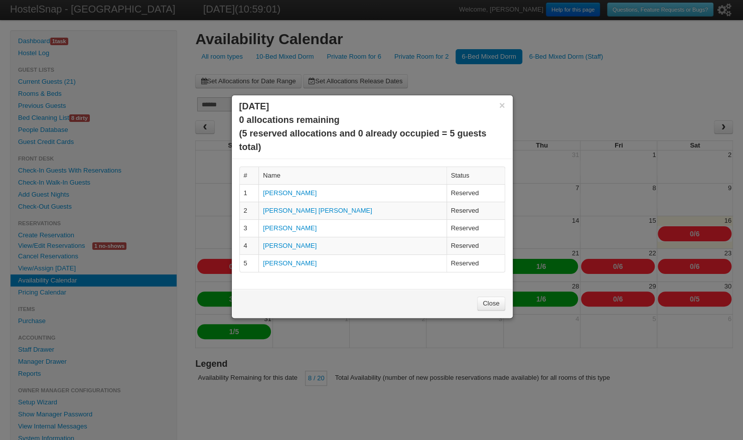
click at [494, 300] on link "Close" at bounding box center [491, 303] width 28 height 14
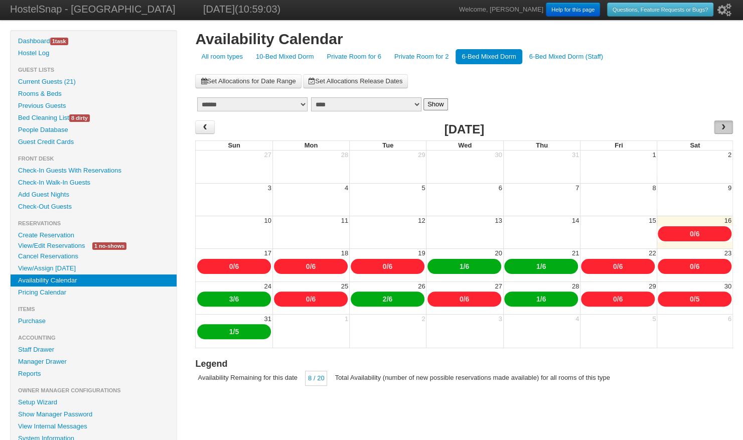
click at [721, 128] on span "›" at bounding box center [723, 126] width 8 height 15
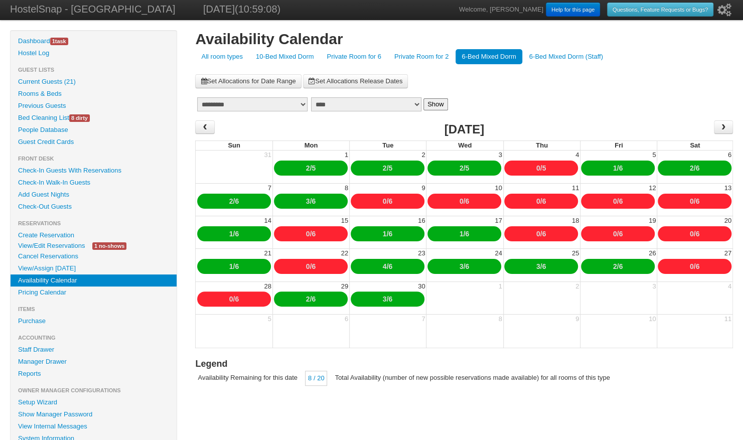
click at [536, 166] on link "0" at bounding box center [538, 168] width 4 height 8
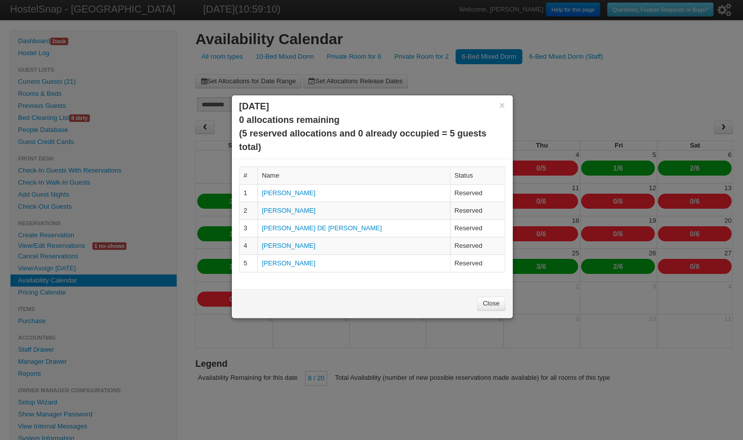
click at [487, 300] on link "Close" at bounding box center [491, 303] width 28 height 14
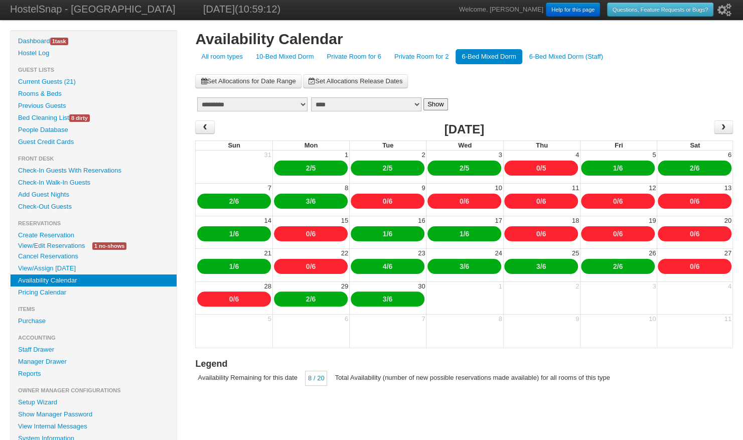
click at [613, 166] on link "1" at bounding box center [615, 168] width 4 height 8
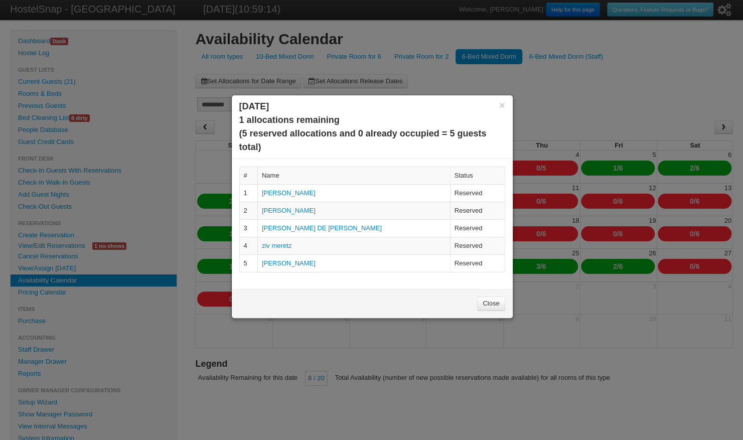
click at [487, 302] on link "Close" at bounding box center [491, 303] width 28 height 14
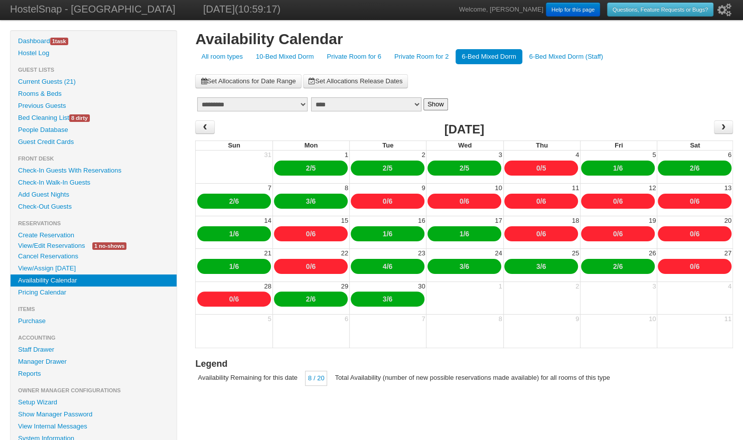
click at [277, 56] on link "10-Bed Mixed Dorm" at bounding box center [285, 56] width 70 height 15
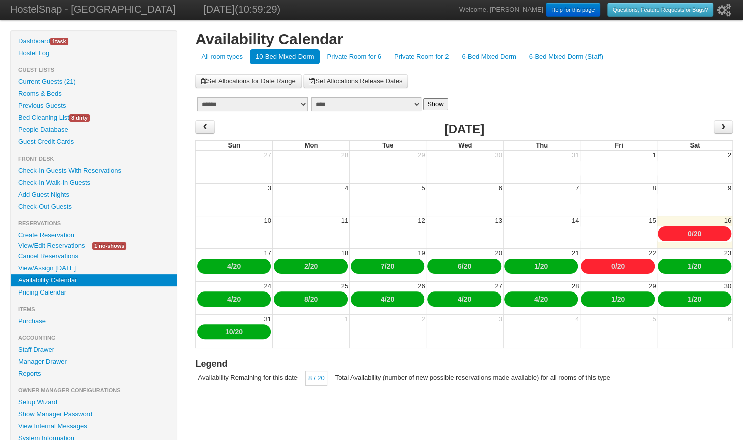
click at [480, 52] on link "6-Bed Mixed Dorm" at bounding box center [488, 56] width 66 height 15
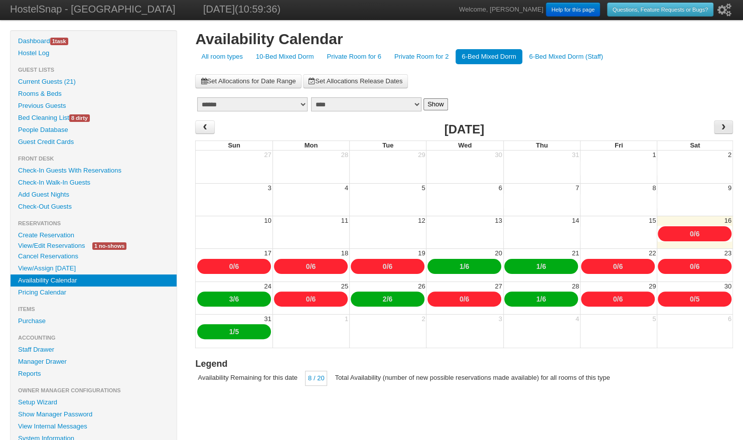
click at [720, 130] on span "›" at bounding box center [723, 126] width 8 height 15
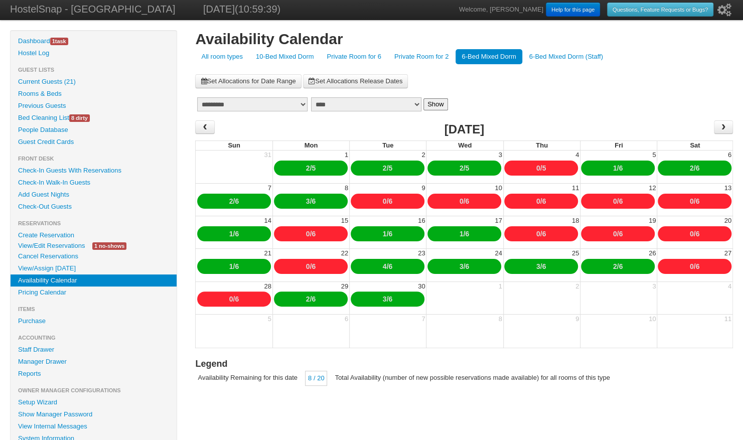
click at [279, 54] on link "10-Bed Mixed Dorm" at bounding box center [285, 56] width 70 height 15
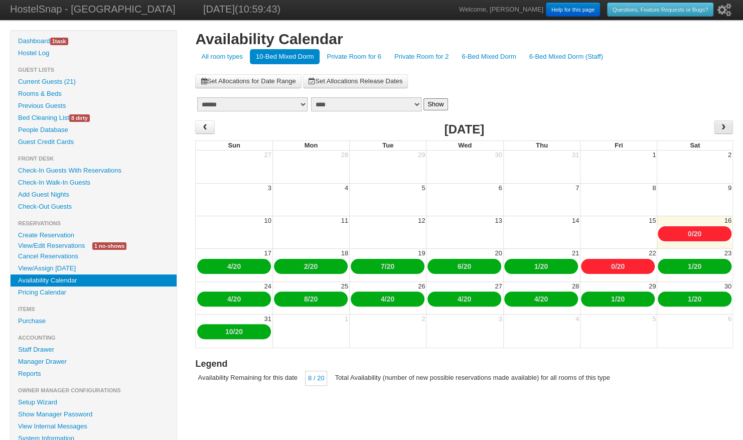
click at [719, 125] on span "›" at bounding box center [723, 126] width 8 height 15
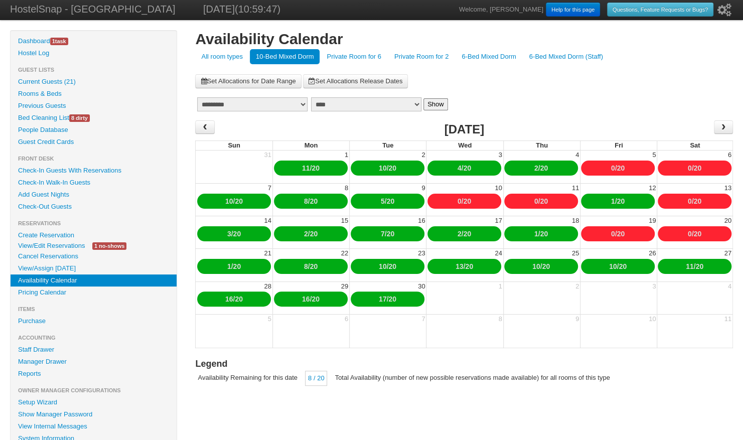
click at [457, 167] on link "4" at bounding box center [459, 168] width 4 height 8
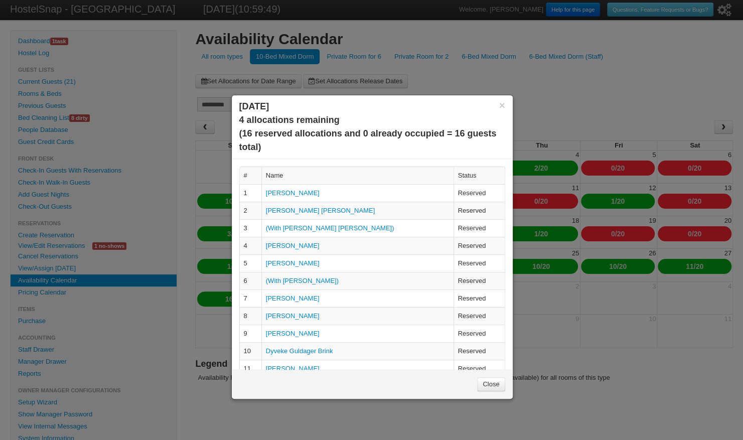
click at [299, 312] on link "[PERSON_NAME]" at bounding box center [293, 316] width 54 height 8
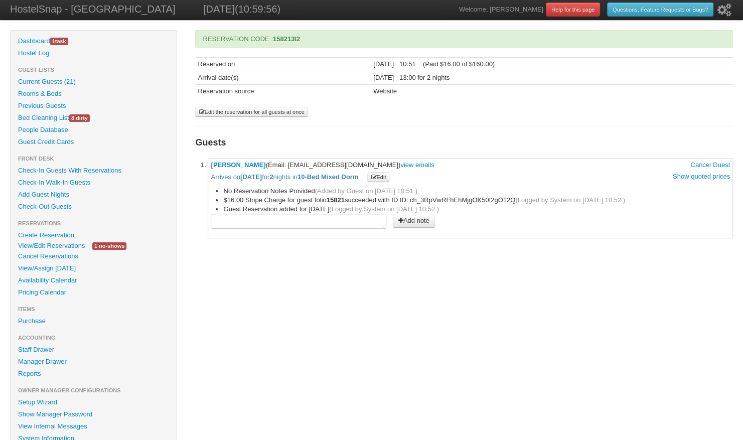
drag, startPoint x: 370, startPoint y: 161, endPoint x: 198, endPoint y: 159, distance: 171.5
click at [198, 159] on div "**********" at bounding box center [464, 134] width 538 height 208
copy span "Melanie Zellweger (Email: melaniezellweger@gmx.ch)"
click at [57, 277] on link "Availability Calendar" at bounding box center [94, 280] width 166 height 12
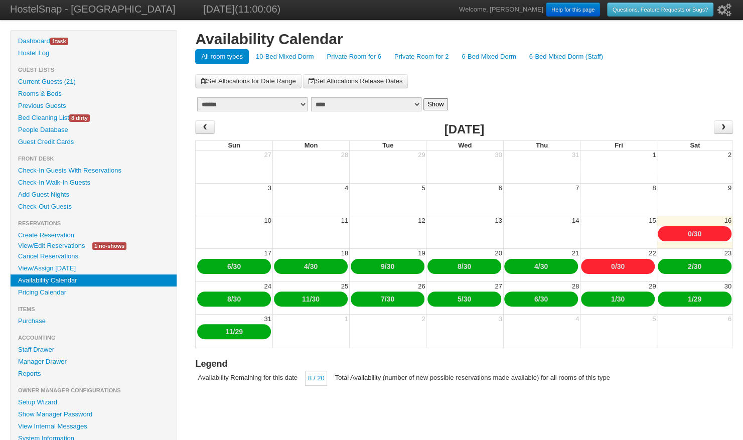
click at [493, 55] on link "6-Bed Mixed Dorm" at bounding box center [488, 56] width 66 height 15
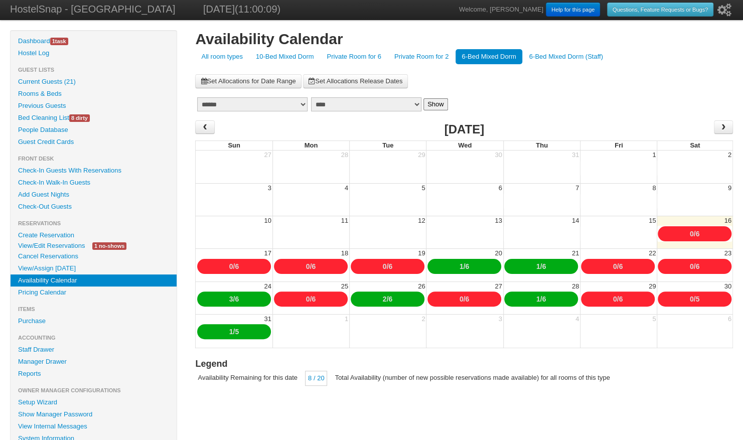
click at [699, 298] on link "5" at bounding box center [697, 299] width 4 height 8
type input "*"
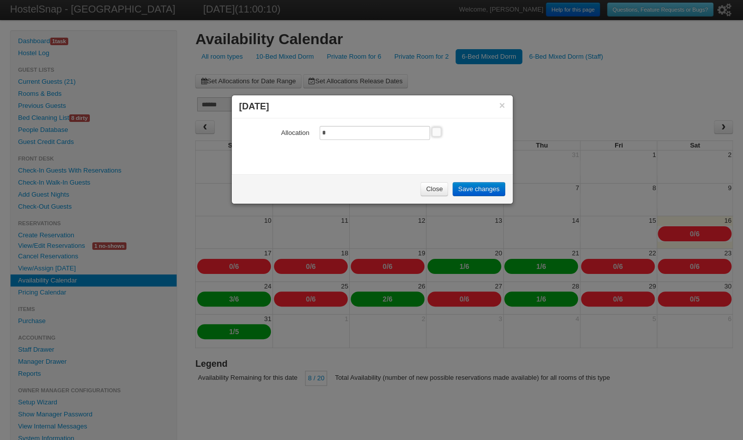
click at [331, 136] on input "*" at bounding box center [374, 133] width 110 height 14
type input "*"
click at [480, 189] on link "Save changes" at bounding box center [478, 189] width 52 height 14
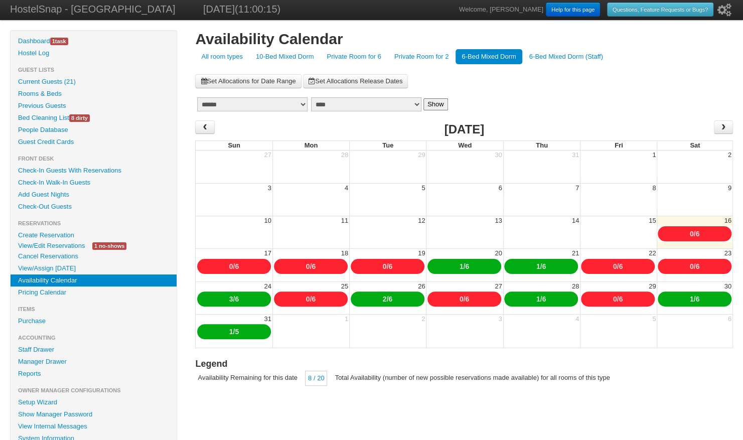
click at [61, 235] on link "Create Reservation" at bounding box center [94, 235] width 166 height 12
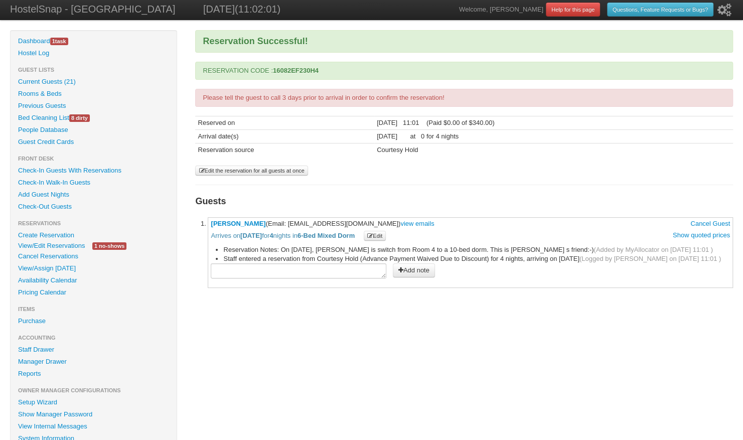
click at [65, 243] on link "View/Edit Reservations" at bounding box center [52, 245] width 82 height 11
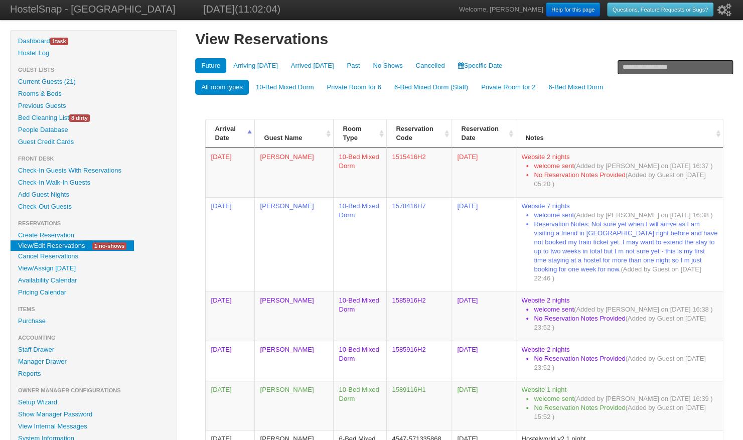
click at [630, 65] on input "text" at bounding box center [674, 67] width 115 height 14
type input "*******"
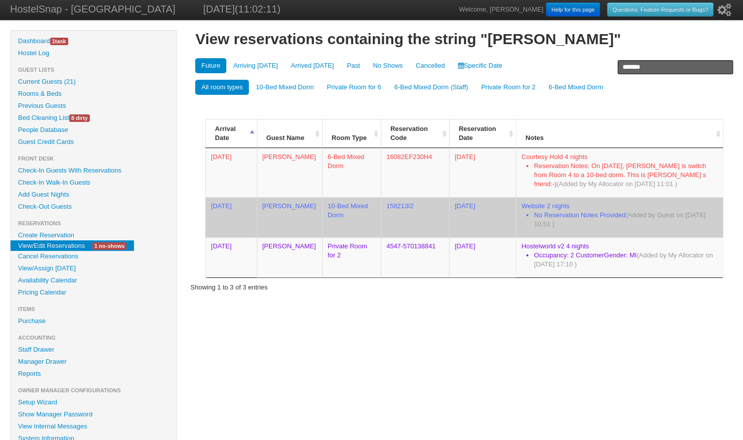
click at [283, 203] on td "[PERSON_NAME]" at bounding box center [289, 217] width 65 height 40
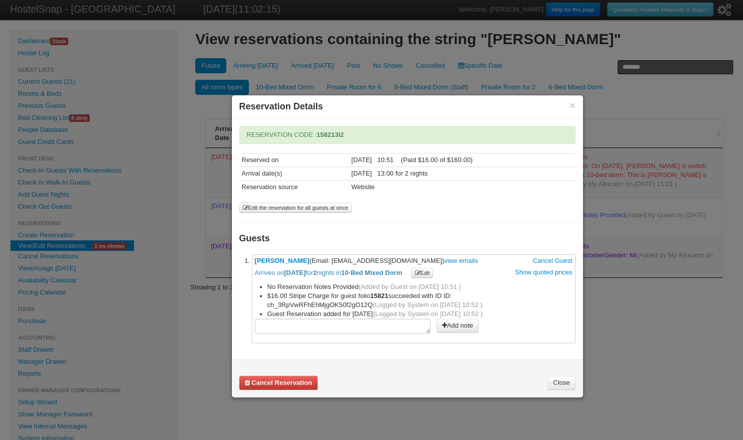
click at [301, 319] on textarea at bounding box center [343, 325] width 176 height 15
drag, startPoint x: 298, startPoint y: 330, endPoint x: 236, endPoint y: 315, distance: 64.0
click at [236, 315] on div "**********" at bounding box center [407, 238] width 351 height 241
type textarea "**********"
click at [455, 323] on button "Add note" at bounding box center [457, 325] width 42 height 14
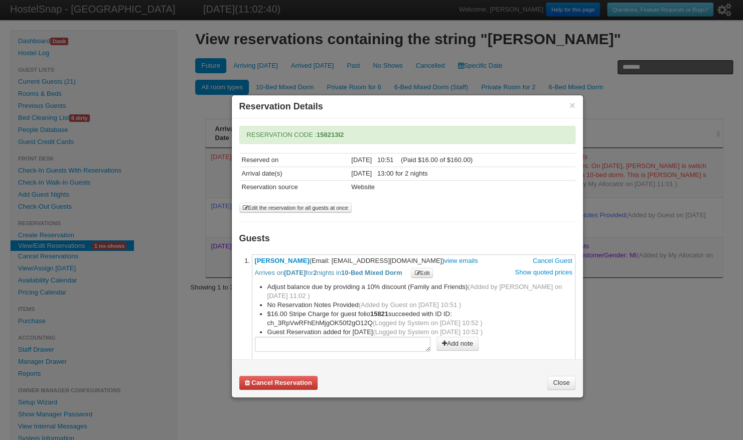
click at [559, 383] on link "Close" at bounding box center [561, 383] width 28 height 14
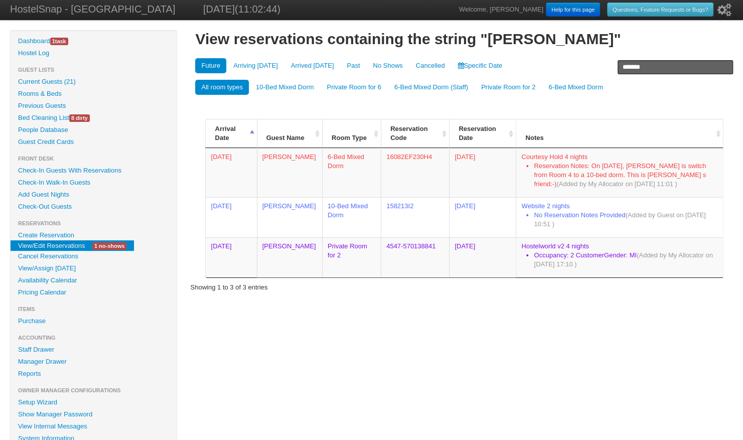
click at [559, 83] on link "6-Bed Mixed Dorm" at bounding box center [575, 87] width 66 height 15
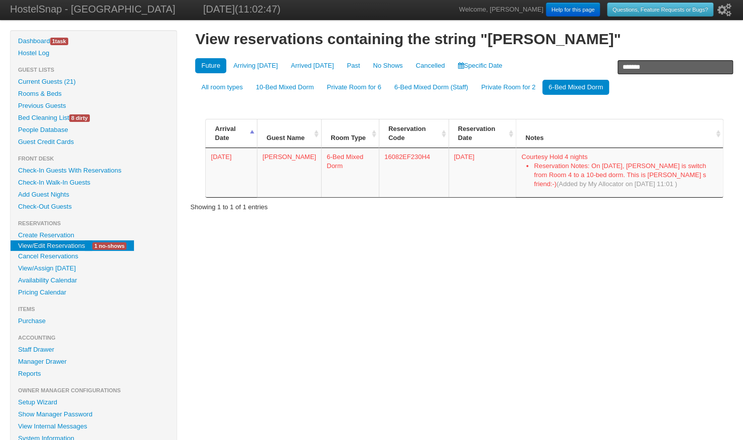
click at [47, 275] on link "Availability Calendar" at bounding box center [94, 280] width 166 height 12
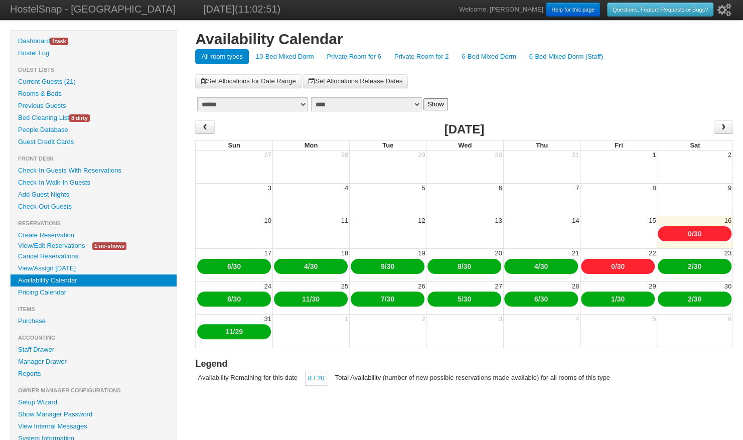
click at [478, 53] on link "6-Bed Mixed Dorm" at bounding box center [488, 56] width 66 height 15
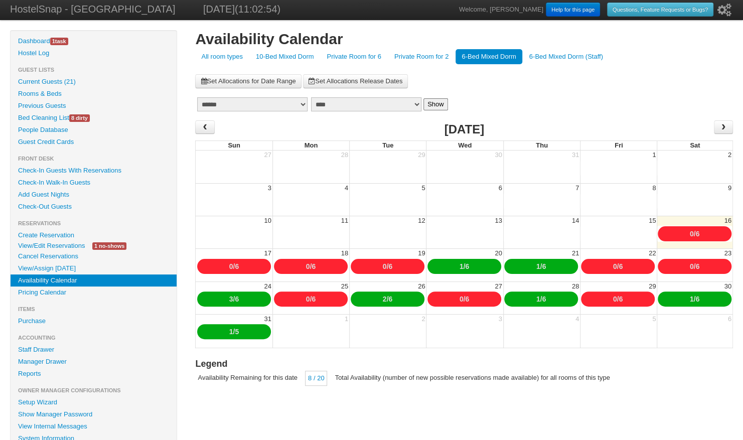
click at [383, 298] on link "2" at bounding box center [385, 299] width 4 height 8
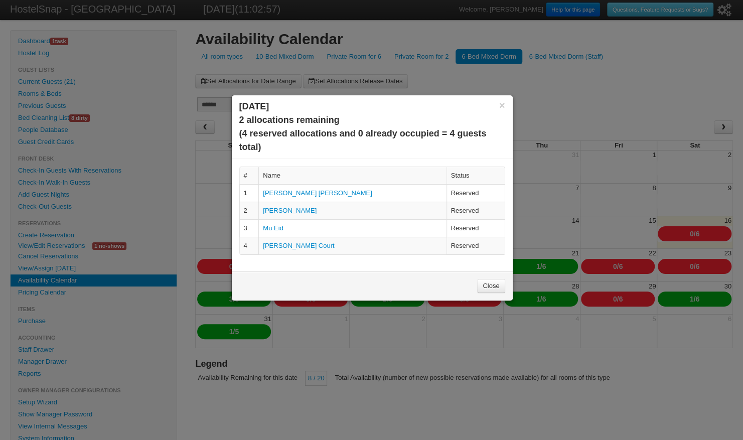
click at [486, 286] on link "Close" at bounding box center [491, 286] width 28 height 14
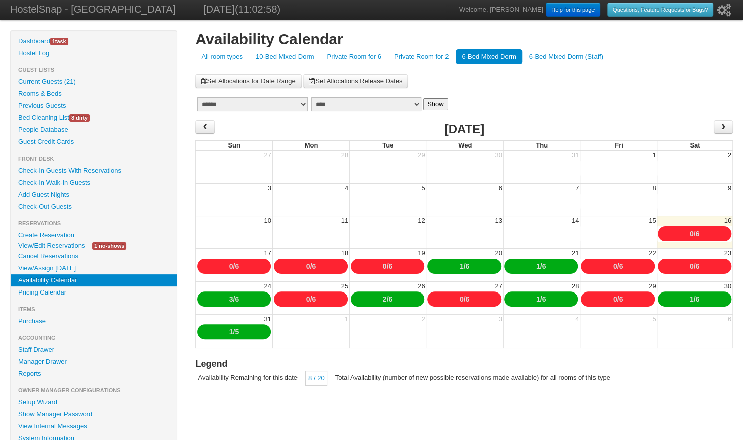
click at [459, 298] on link "0" at bounding box center [461, 299] width 4 height 8
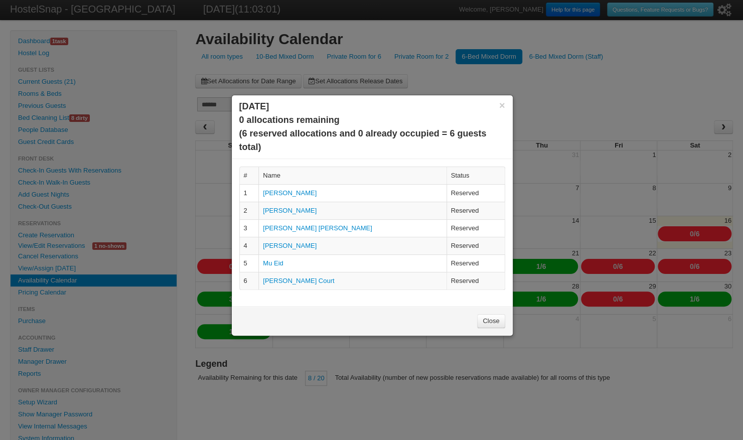
click at [490, 320] on link "Close" at bounding box center [491, 321] width 28 height 14
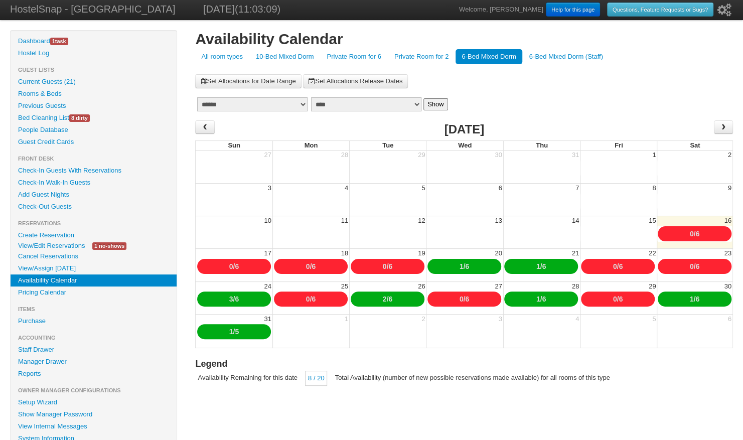
click at [690, 298] on link "1" at bounding box center [692, 299] width 4 height 8
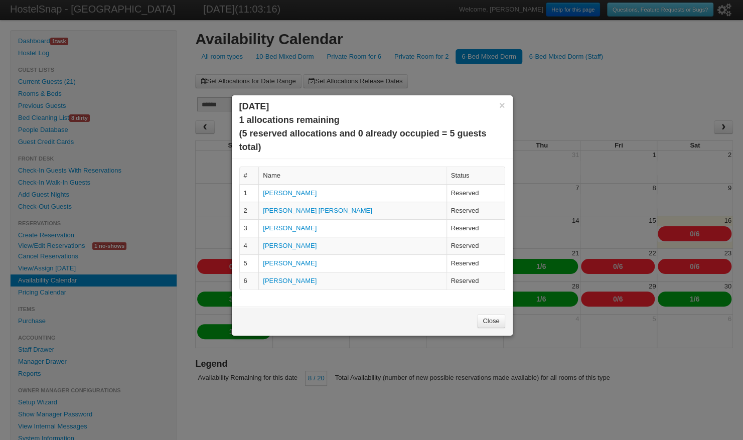
click at [486, 320] on link "Close" at bounding box center [491, 321] width 28 height 14
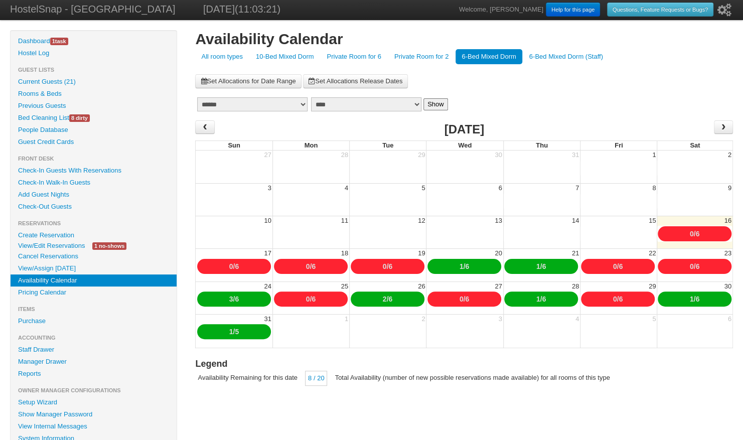
click at [698, 297] on link "6" at bounding box center [697, 299] width 4 height 8
type input "*"
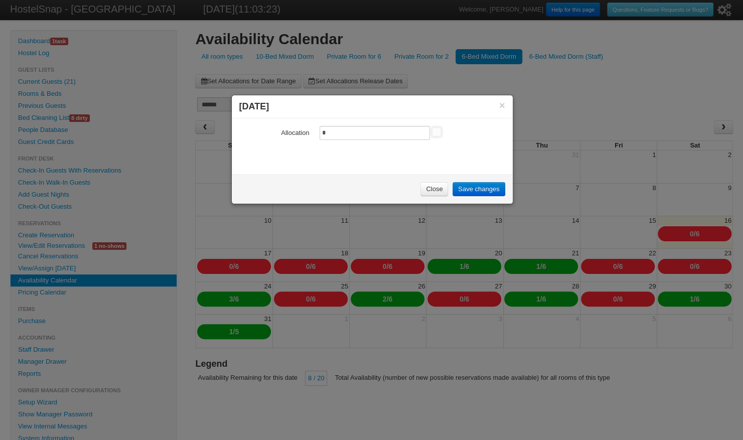
click at [337, 130] on input "*" at bounding box center [374, 133] width 110 height 14
type input "*"
click at [467, 189] on link "Save changes" at bounding box center [478, 189] width 52 height 14
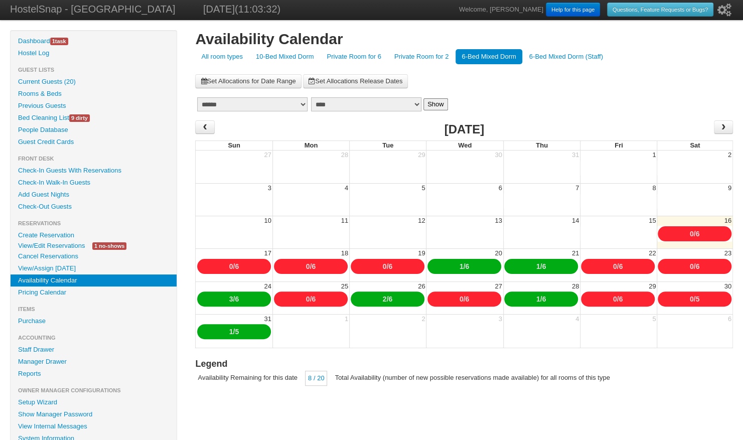
click at [690, 301] on link "0" at bounding box center [692, 299] width 4 height 8
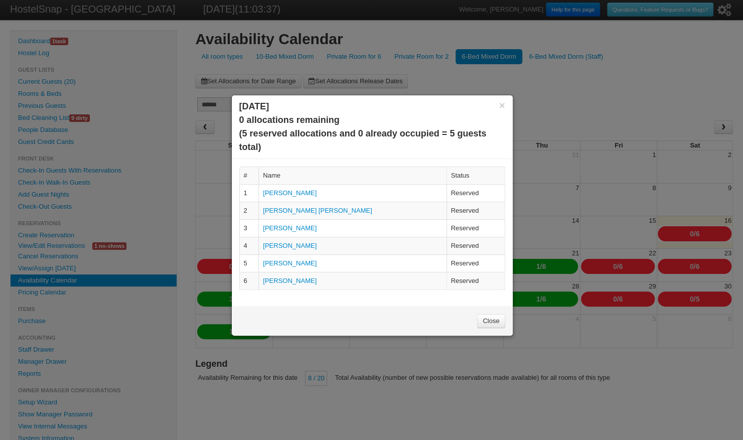
click at [494, 319] on link "Close" at bounding box center [491, 321] width 28 height 14
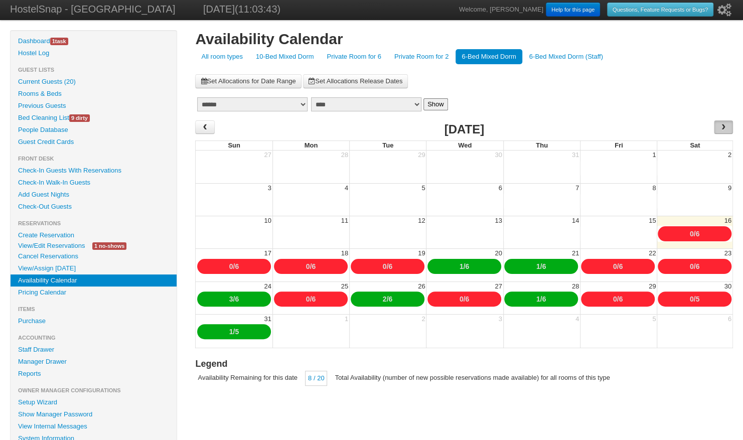
click at [725, 125] on span "›" at bounding box center [723, 126] width 8 height 15
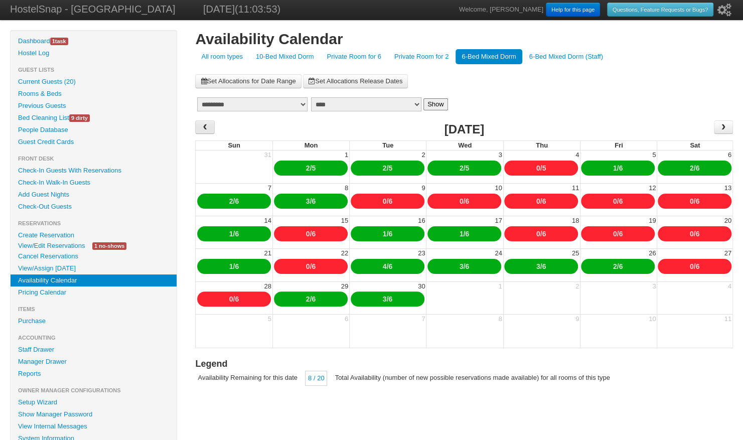
click at [206, 124] on span "‹" at bounding box center [205, 126] width 8 height 15
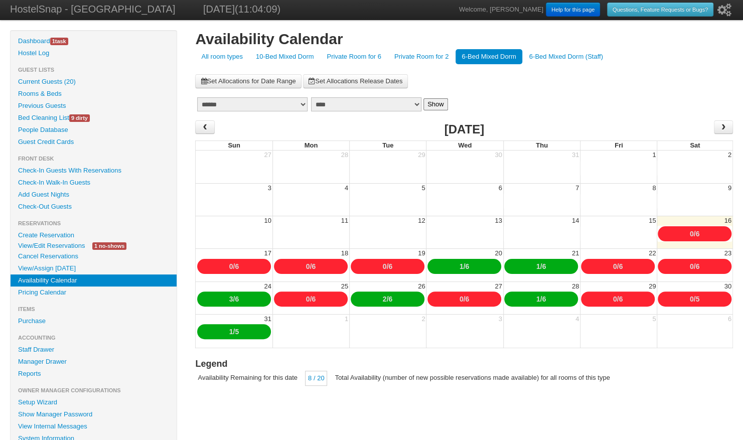
click at [690, 298] on link "0" at bounding box center [692, 299] width 4 height 8
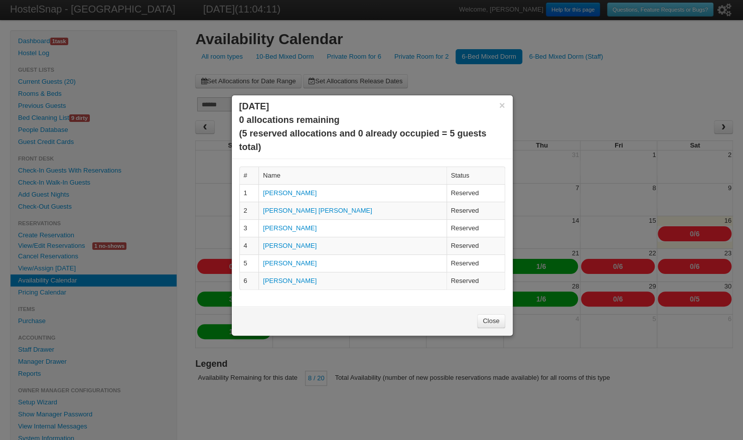
click at [288, 260] on link "[PERSON_NAME]" at bounding box center [290, 263] width 54 height 8
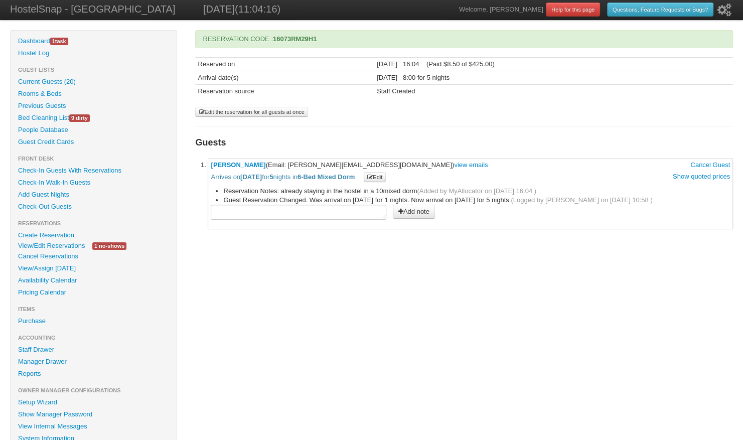
click at [233, 208] on textarea at bounding box center [299, 212] width 176 height 15
paste textarea "**********"
type textarea "**********"
click at [407, 209] on button "Add note" at bounding box center [413, 212] width 42 height 14
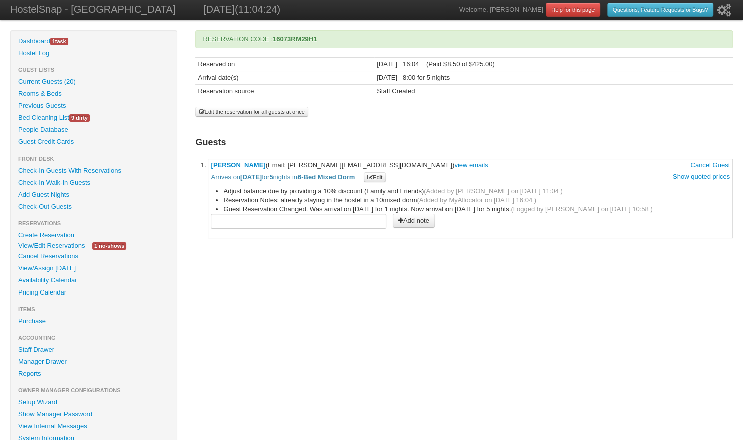
click at [73, 282] on link "Availability Calendar" at bounding box center [94, 280] width 166 height 12
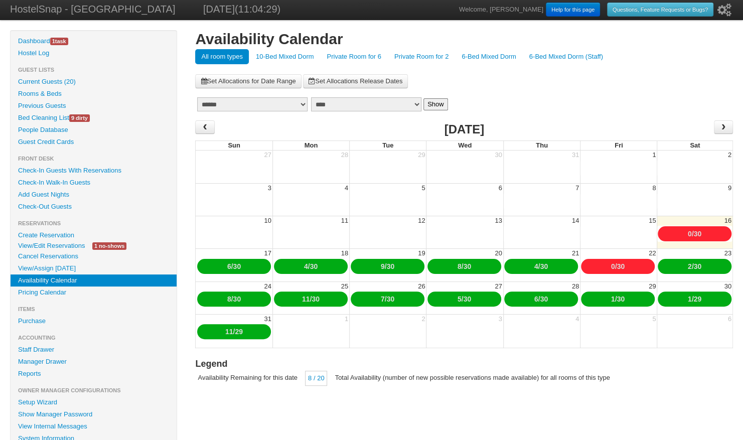
click at [417, 56] on link "Private Room for 2" at bounding box center [421, 56] width 66 height 15
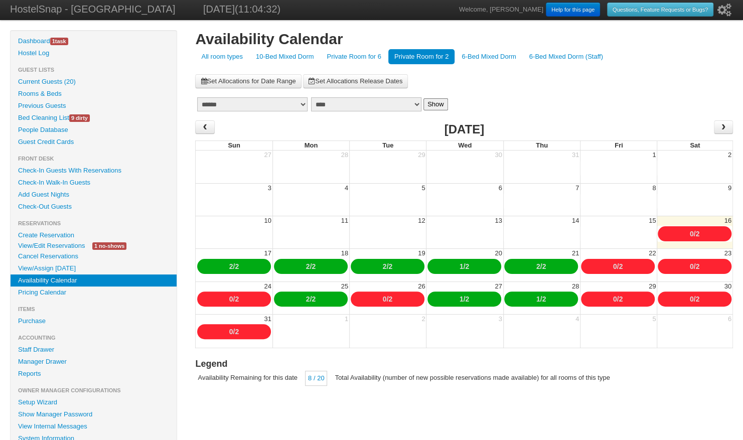
click at [229, 331] on link "0" at bounding box center [231, 331] width 4 height 8
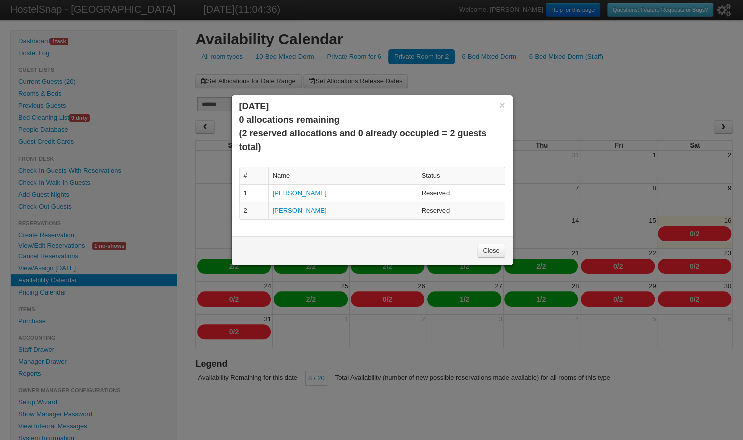
click at [287, 210] on link "Susan Angi" at bounding box center [300, 211] width 54 height 8
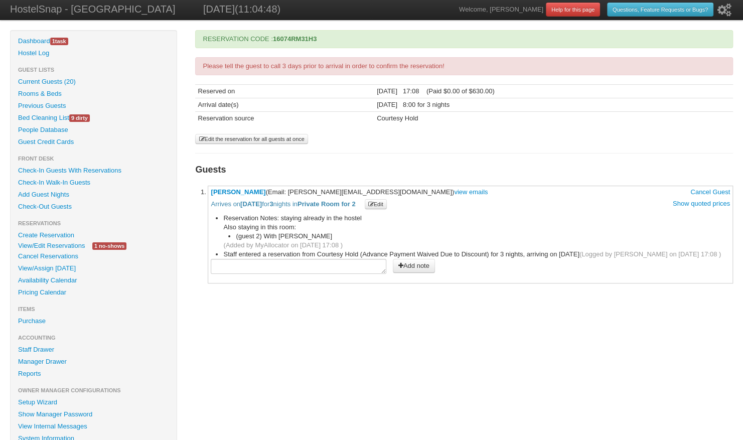
click at [718, 188] on link "Cancel Guest" at bounding box center [710, 192] width 40 height 9
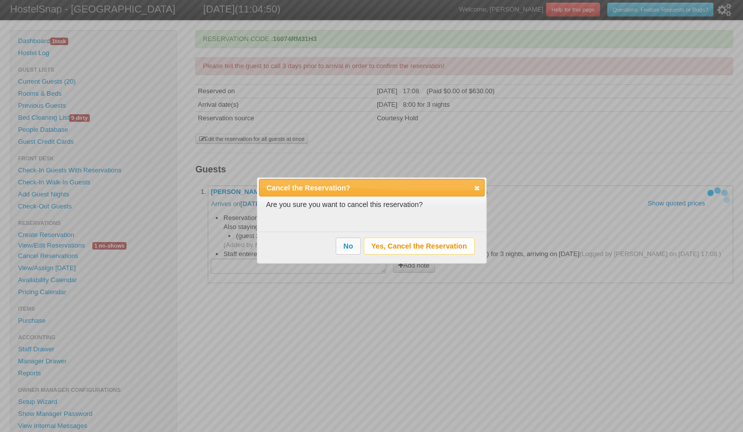
click at [386, 244] on span "Yes, Cancel the Reservation" at bounding box center [419, 246] width 110 height 16
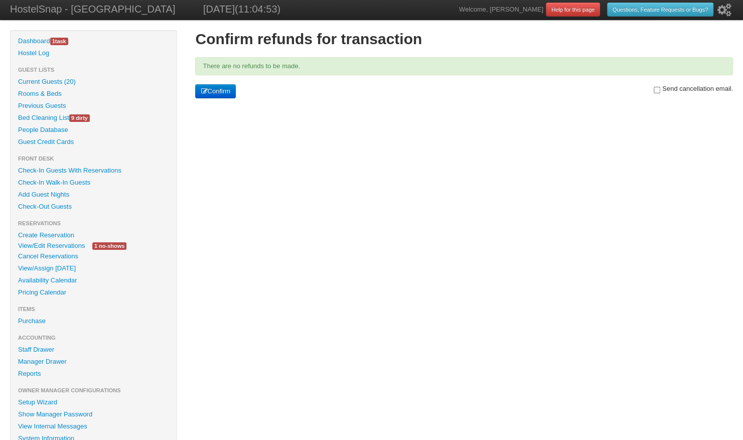
click at [222, 91] on button "Confirm" at bounding box center [215, 91] width 41 height 14
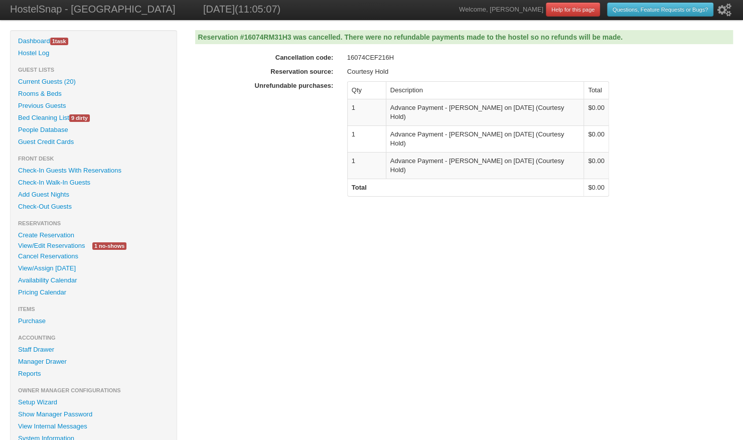
click at [50, 246] on link "View/Edit Reservations" at bounding box center [52, 245] width 82 height 11
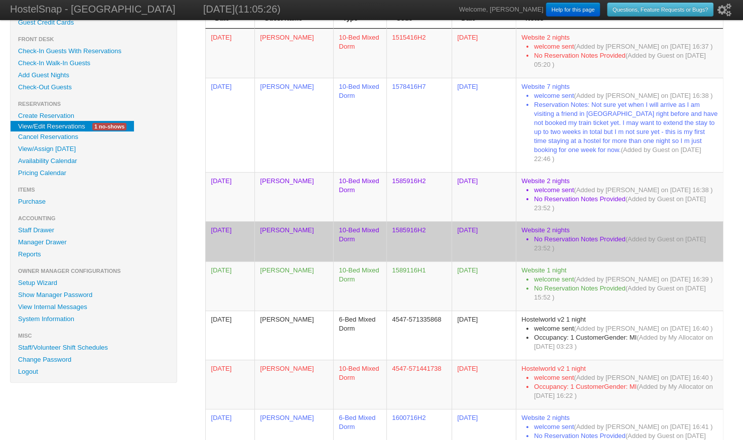
scroll to position [114, 0]
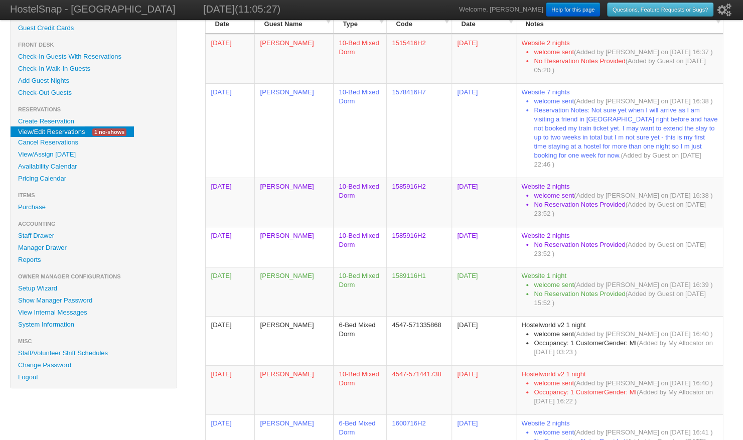
click at [56, 167] on link "Availability Calendar" at bounding box center [94, 166] width 166 height 12
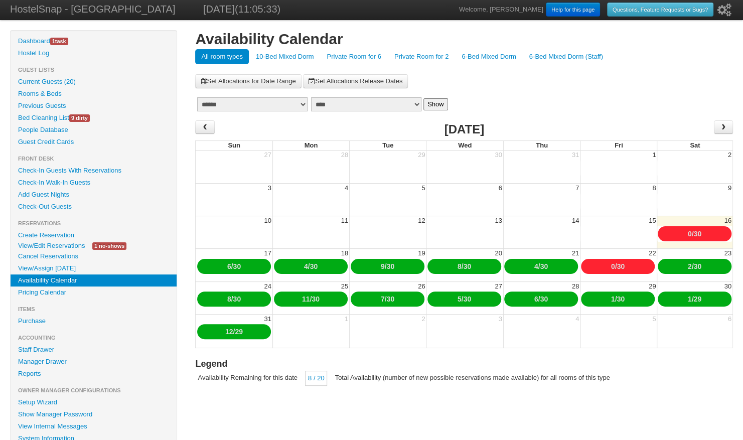
click at [478, 55] on link "6-Bed Mixed Dorm" at bounding box center [488, 56] width 66 height 15
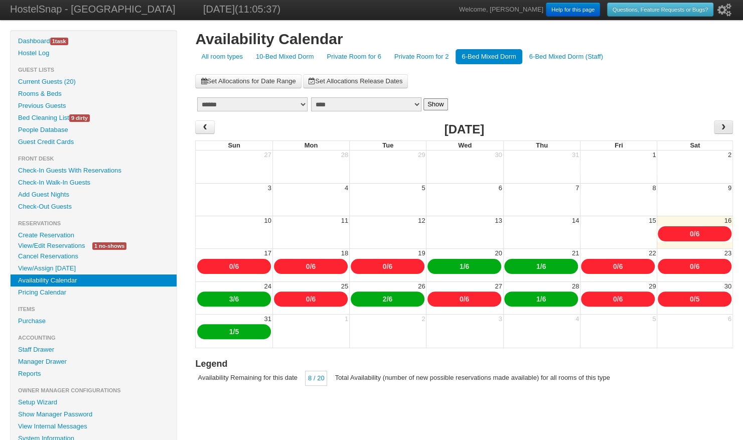
click at [723, 123] on span "›" at bounding box center [723, 126] width 8 height 15
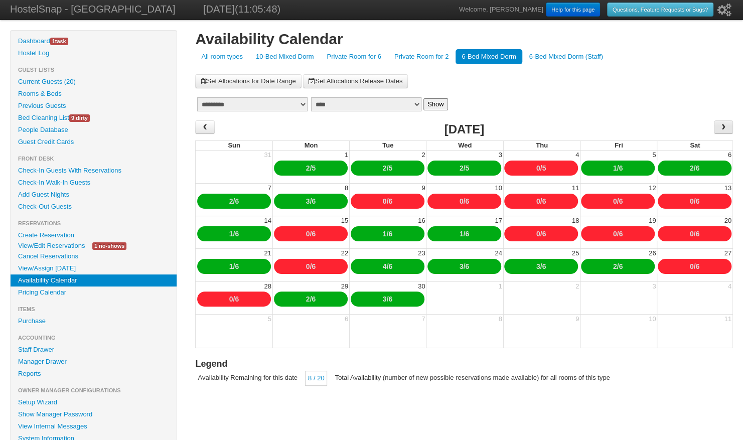
click at [726, 127] on span "›" at bounding box center [723, 126] width 8 height 15
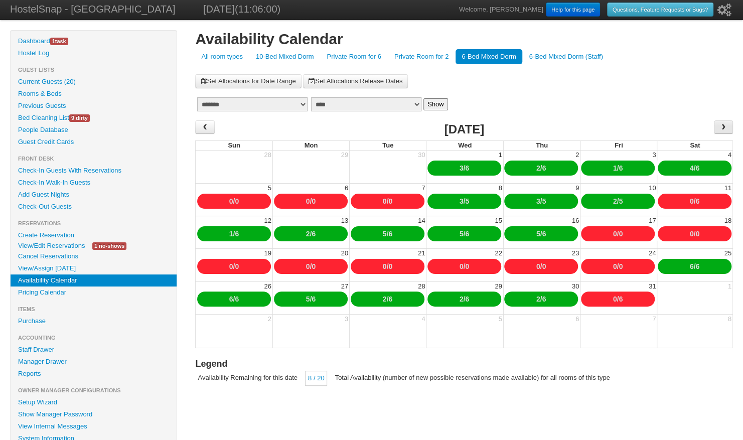
scroll to position [1, 0]
